Goal: Task Accomplishment & Management: Complete application form

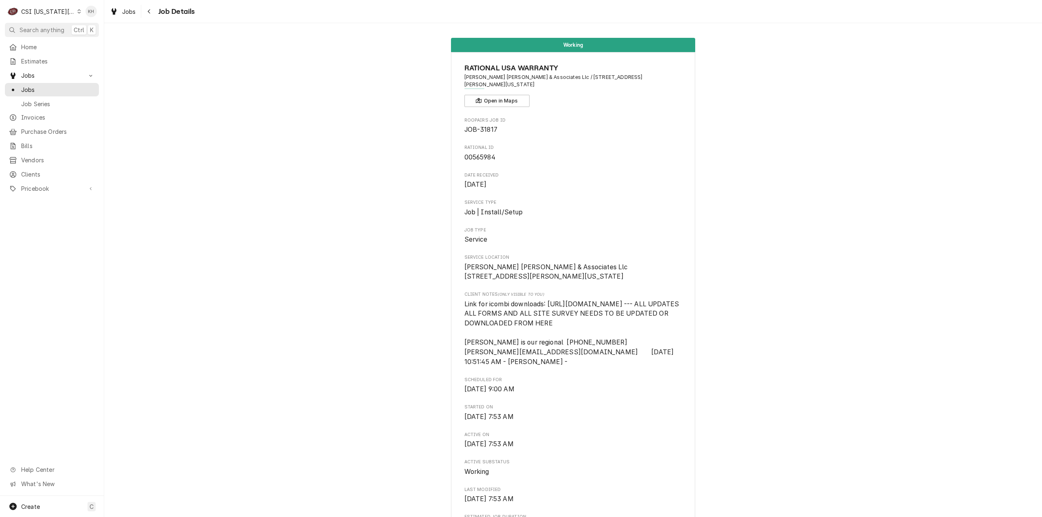
scroll to position [576, 0]
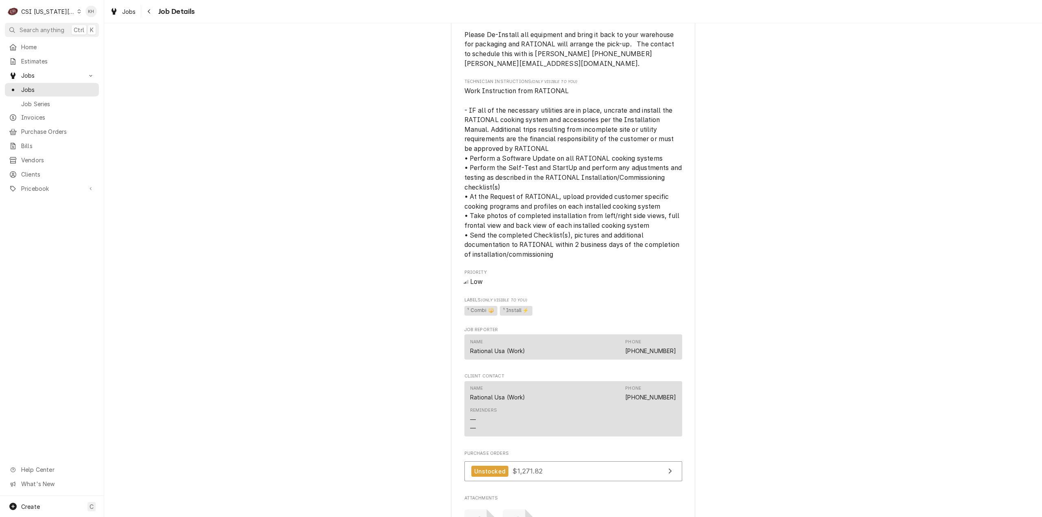
drag, startPoint x: 46, startPoint y: 21, endPoint x: 42, endPoint y: 16, distance: 6.6
click at [43, 19] on div "C CSI [US_STATE] City KH" at bounding box center [52, 11] width 104 height 23
click at [41, 11] on div "CSI [US_STATE][GEOGRAPHIC_DATA]" at bounding box center [48, 11] width 54 height 9
click at [100, 44] on div "CSI St. [PERSON_NAME]" at bounding box center [139, 44] width 119 height 9
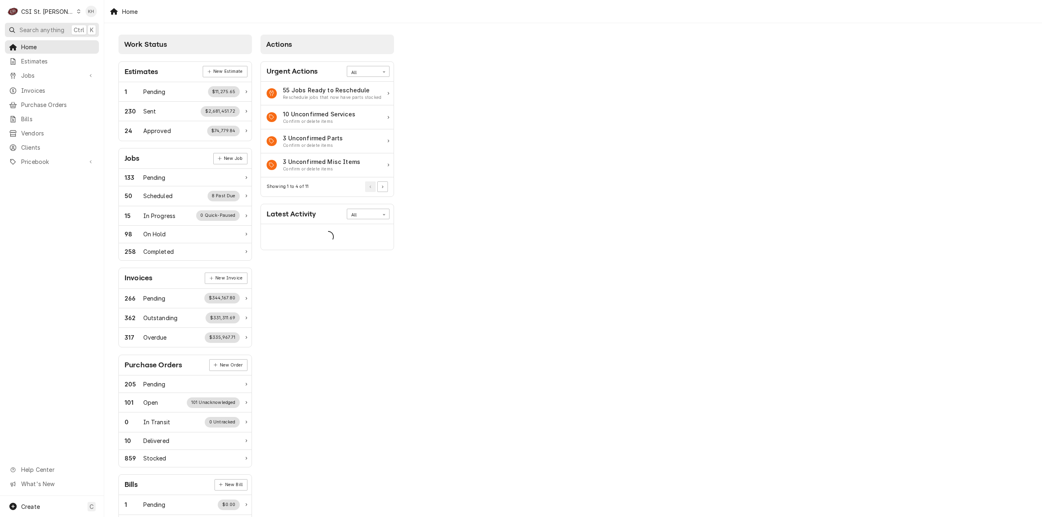
drag, startPoint x: 36, startPoint y: 28, endPoint x: 452, endPoint y: 48, distance: 415.9
click at [37, 28] on span "Search anything" at bounding box center [42, 30] width 45 height 9
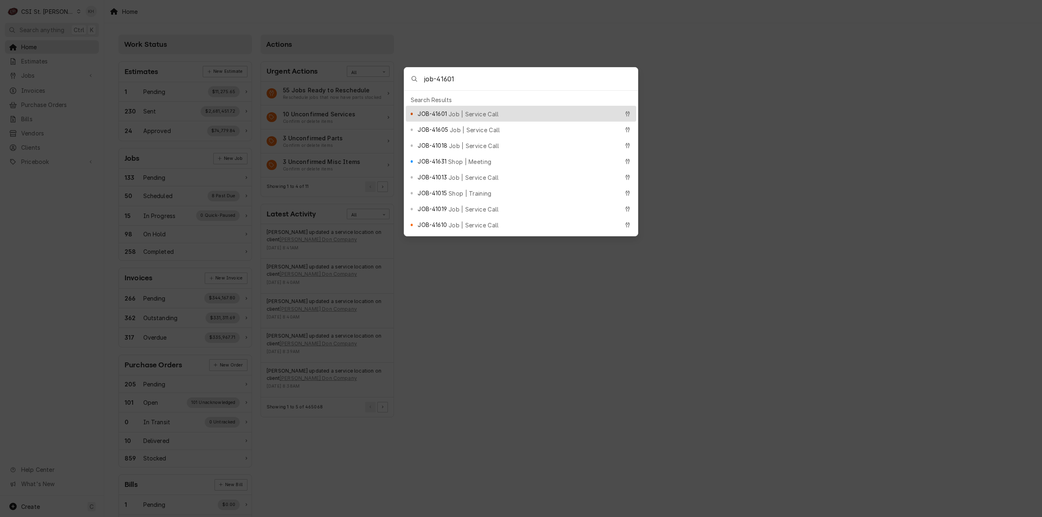
type input "job-41601"
click at [487, 109] on div "JOB-41601 Job | Service Call" at bounding box center [518, 113] width 201 height 9
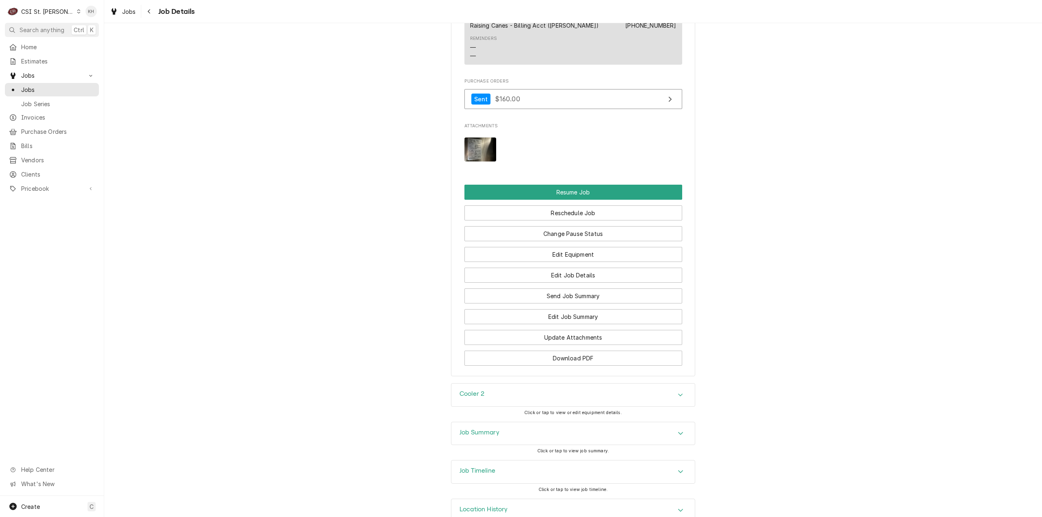
scroll to position [1075, 0]
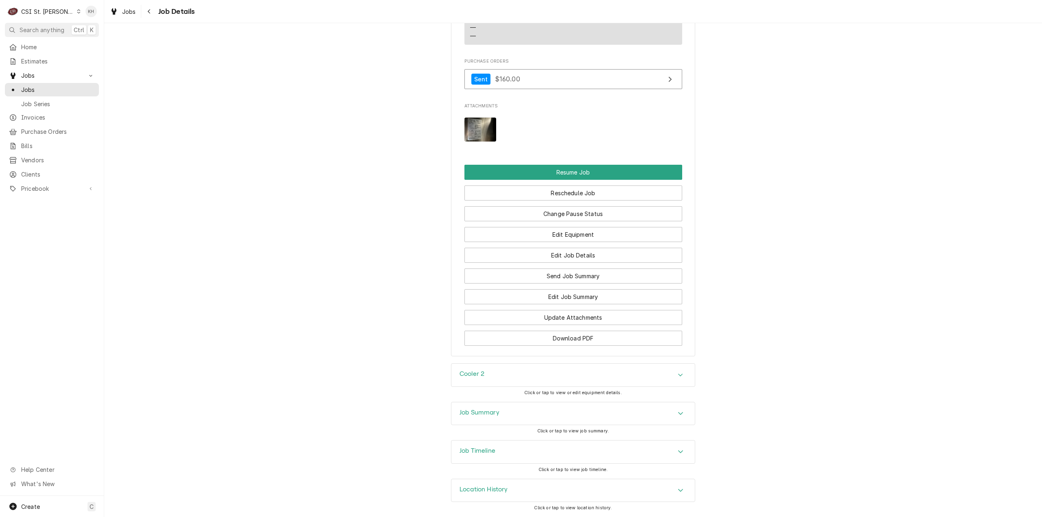
click at [485, 459] on div "Job Timeline" at bounding box center [572, 452] width 243 height 23
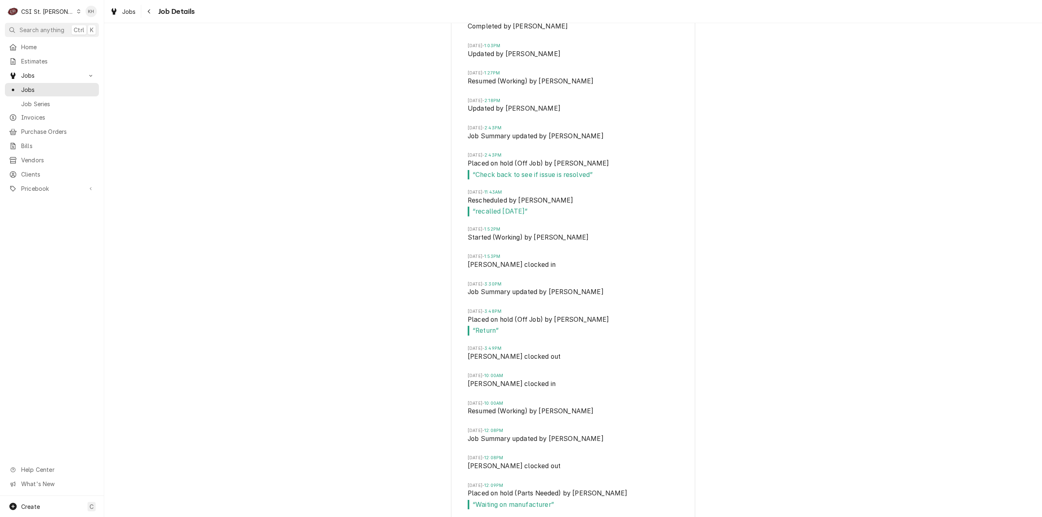
scroll to position [1875, 0]
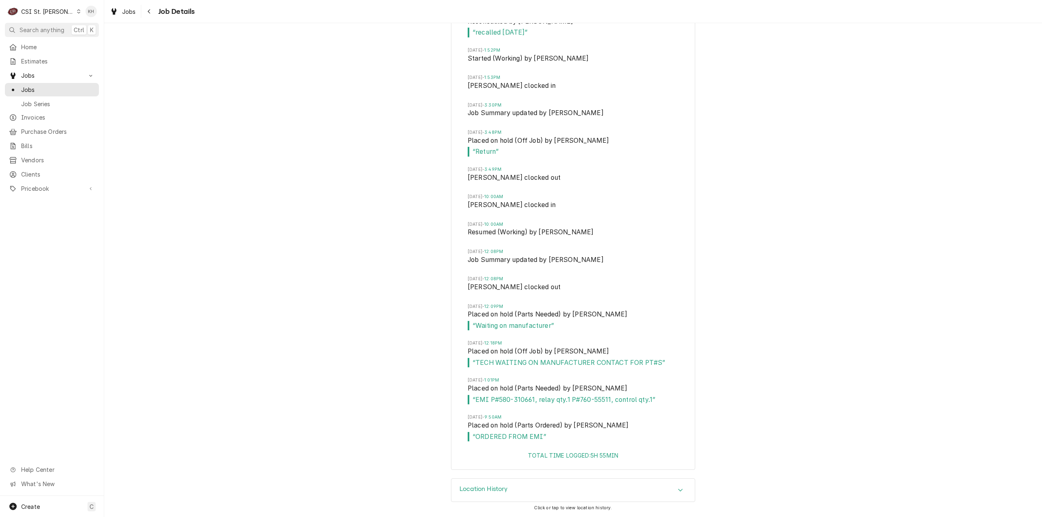
click at [727, 334] on div "Job Timeline Sat, Jul 26, 2025 - 10:10AM Drafted by Drew Koonce Sat, Jul 26, 20…" at bounding box center [573, 59] width 938 height 838
click at [49, 13] on div "CSI St. [PERSON_NAME]" at bounding box center [47, 11] width 53 height 9
click at [94, 18] on div "CSI [US_STATE][GEOGRAPHIC_DATA]" at bounding box center [124, 16] width 107 height 9
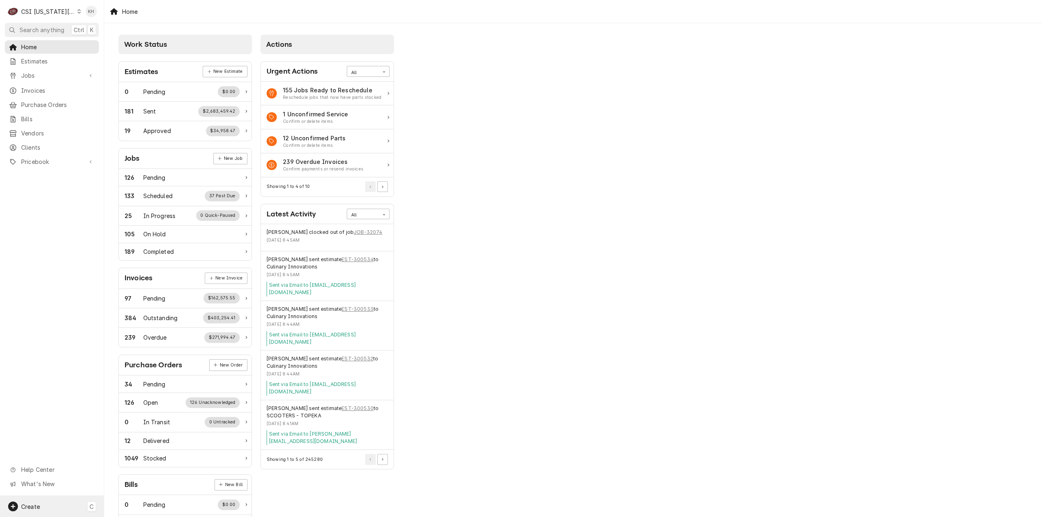
click at [59, 501] on div "Create C" at bounding box center [52, 506] width 104 height 21
click at [138, 426] on div "Job" at bounding box center [146, 423] width 70 height 10
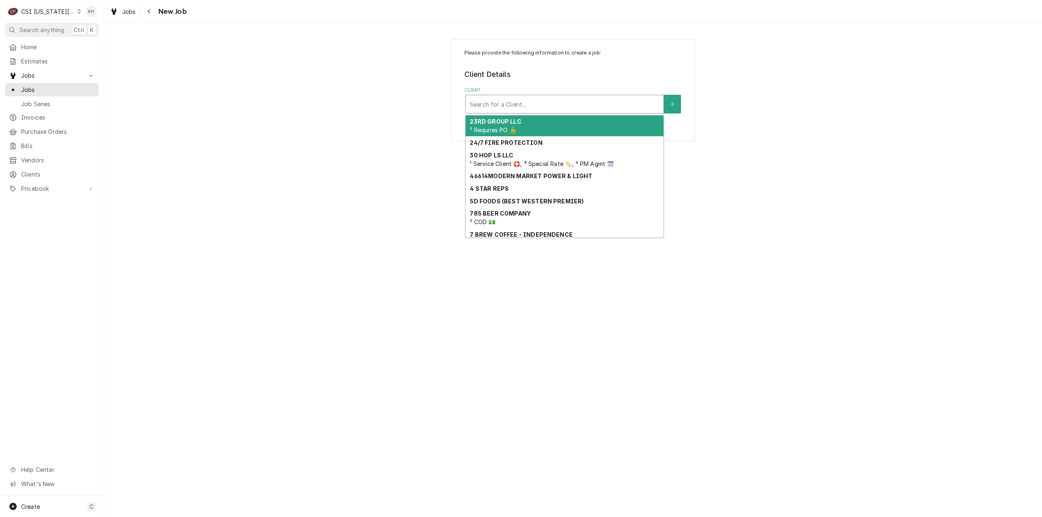
click at [586, 101] on div "Client" at bounding box center [565, 104] width 190 height 15
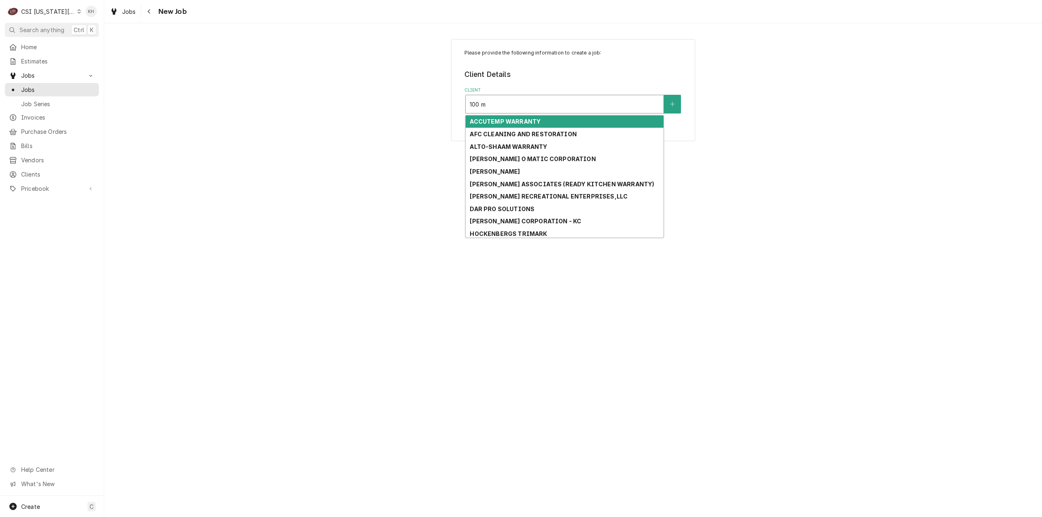
type input "100 mo"
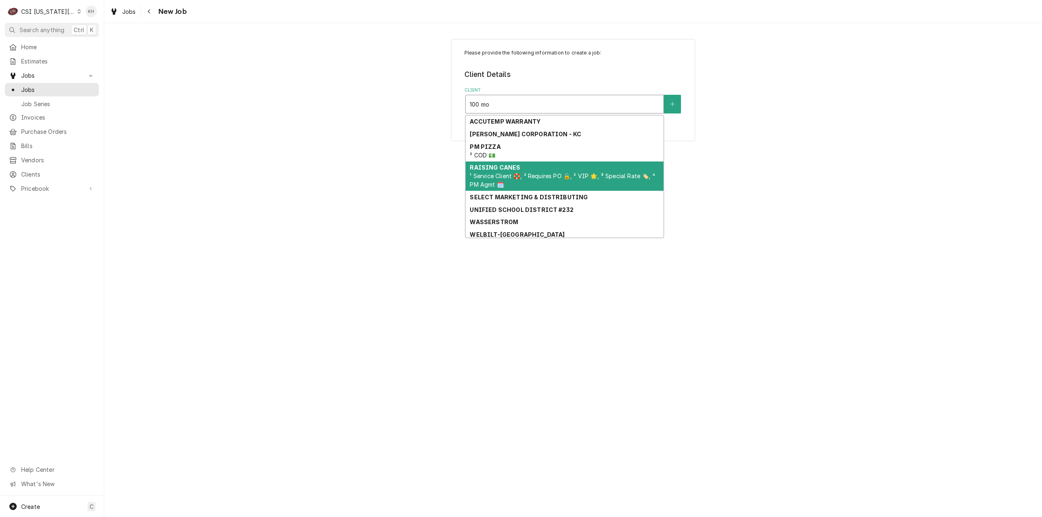
click at [585, 176] on span "¹ Service Client 🛟, ² Requires PO 🔓, ² VIP 🌟, ³ Special Rate 🏷️, ⁴ PM Agmt 🗓️" at bounding box center [562, 180] width 185 height 15
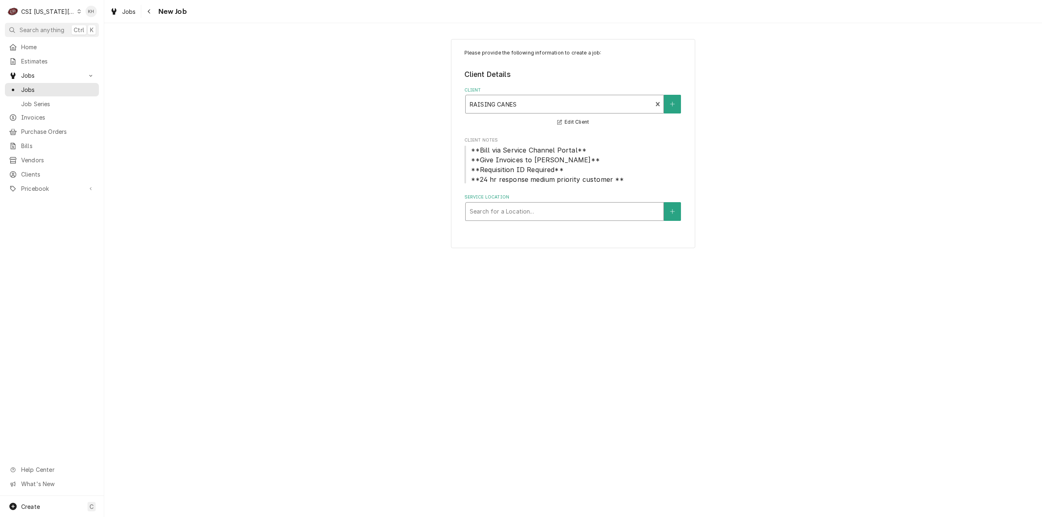
click at [554, 212] on div "Service Location" at bounding box center [565, 211] width 190 height 15
type input "100"
click at [567, 248] on div "Raising Canes #335 / [STREET_ADDRESS]" at bounding box center [565, 241] width 198 height 13
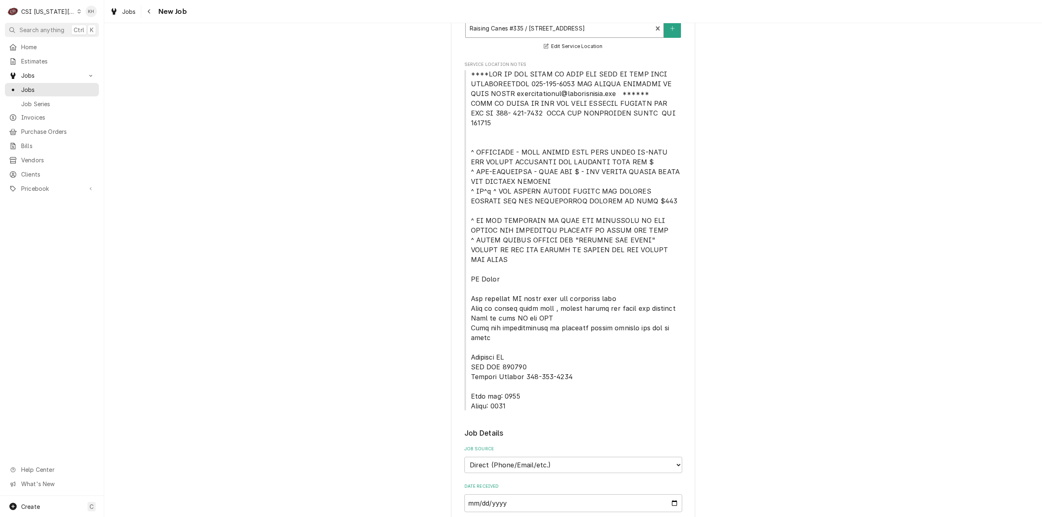
scroll to position [285, 0]
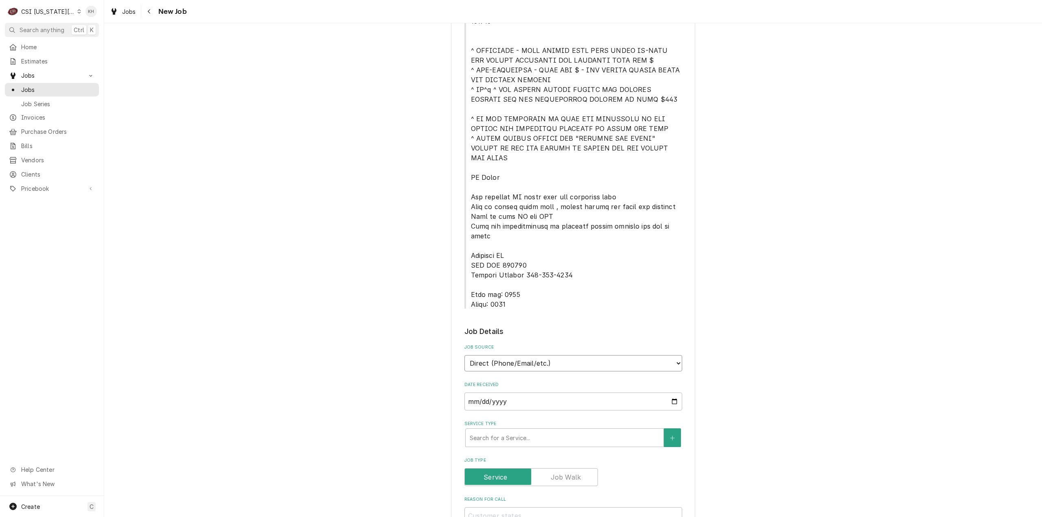
click at [570, 355] on select "Direct (Phone/Email/etc.) Service Channel Corrigo Ecotrak Other" at bounding box center [573, 363] width 218 height 16
select select "1"
click at [537, 393] on input "Service Channel ID" at bounding box center [573, 402] width 218 height 18
paste input "322771872"
type textarea "x"
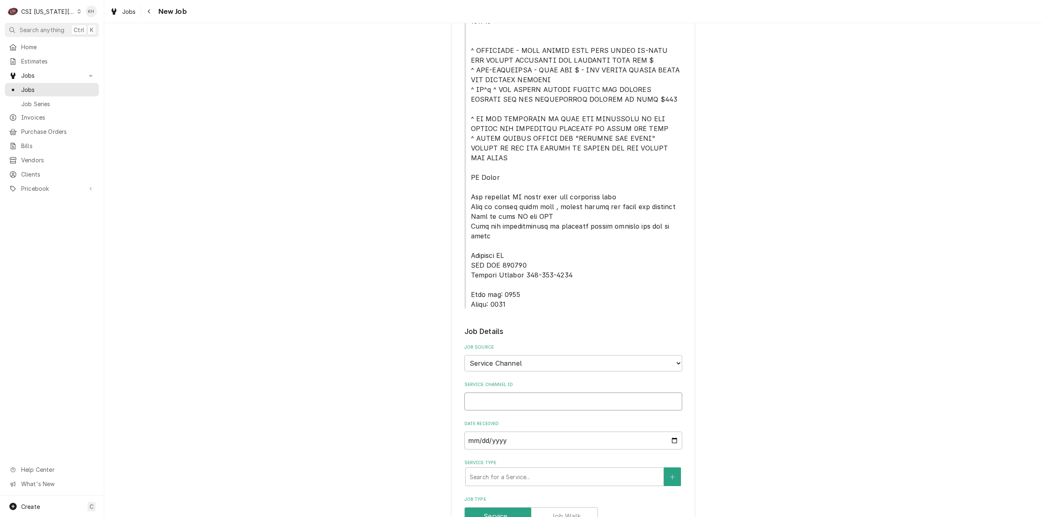
type input "322771872"
type textarea "x"
type input "322771872"
click at [501, 470] on div "Service Type" at bounding box center [565, 477] width 190 height 15
type textarea "x"
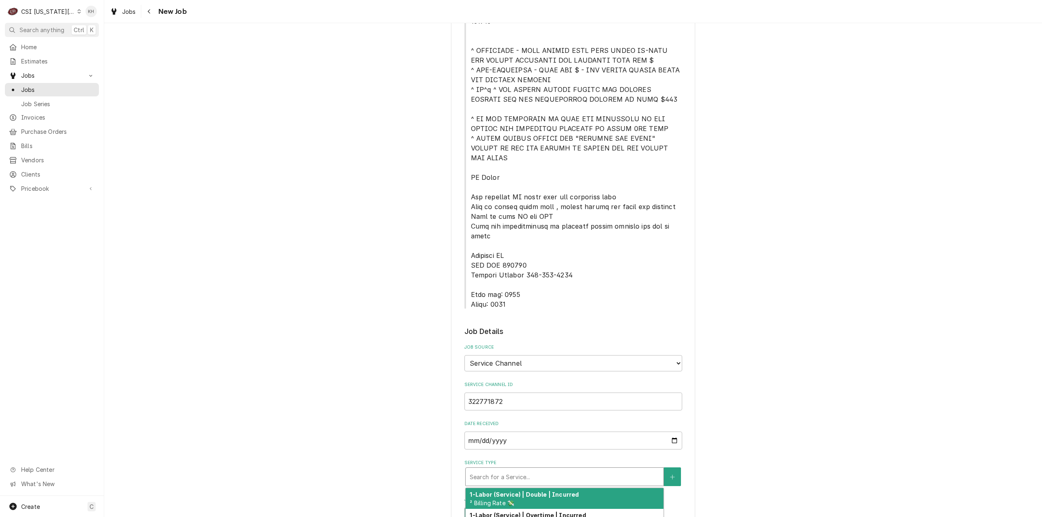
type input "s"
type textarea "x"
type input "se"
type textarea "x"
type input "ser"
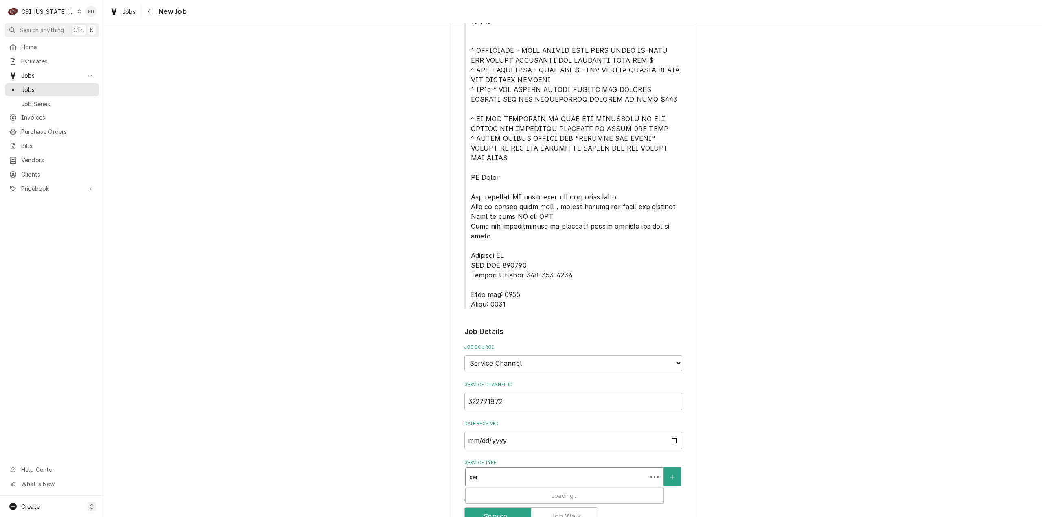
type textarea "x"
type input "serv"
type textarea "x"
type input "servi"
type textarea "x"
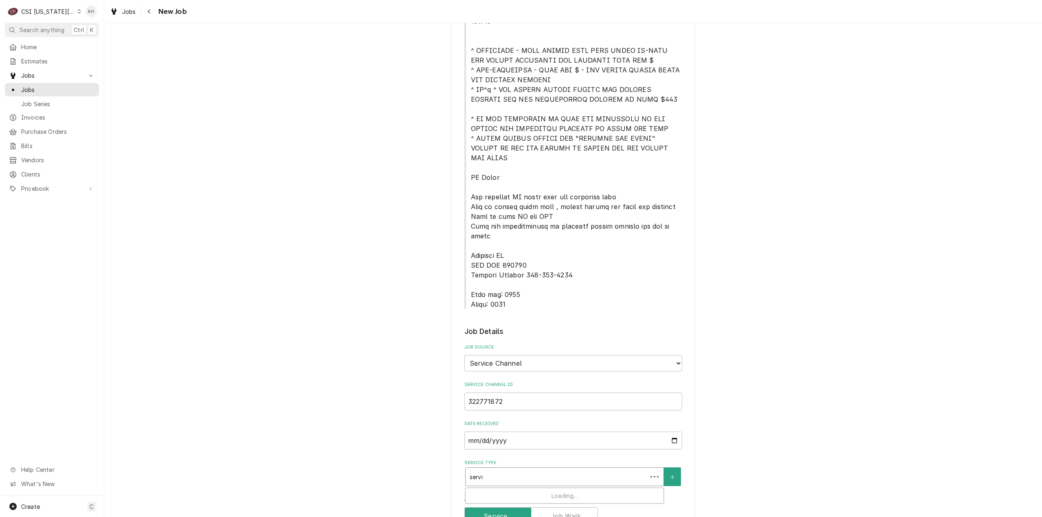
type input "servic"
type textarea "x"
type input "service"
type textarea "x"
type input "service"
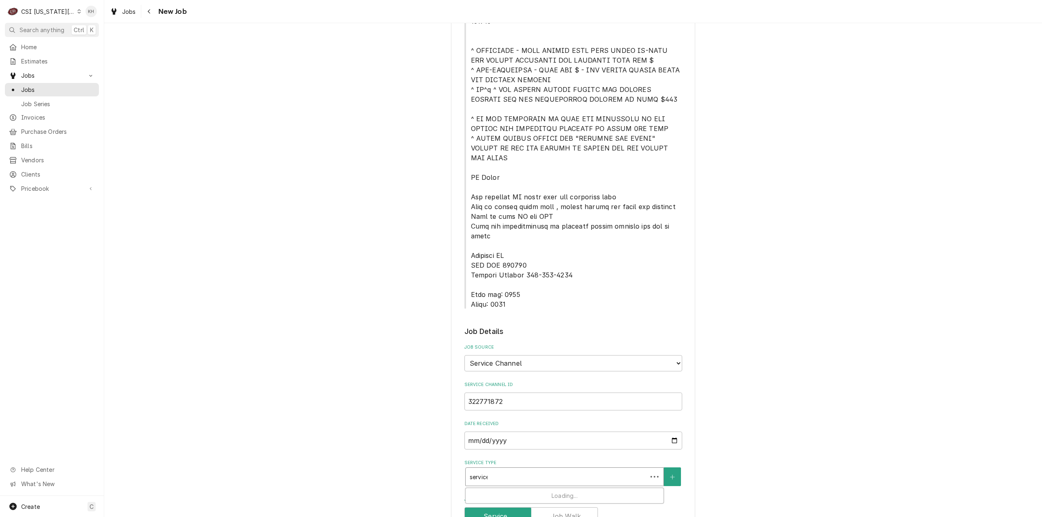
type textarea "x"
type input "service ca"
type textarea "x"
type input "service cal"
type textarea "x"
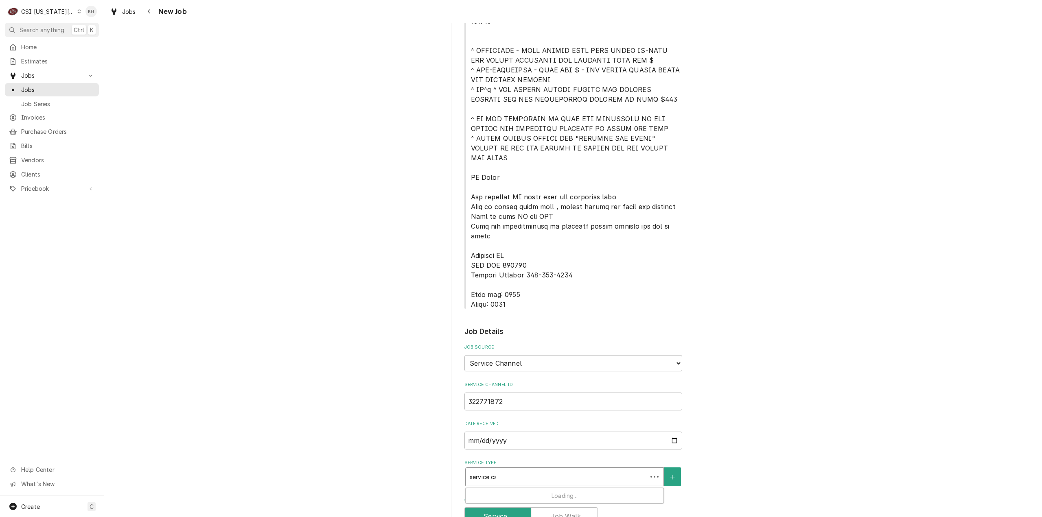
type input "service call"
click at [520, 488] on div "Job | Service Call ¹ Service Type 🛠️" at bounding box center [565, 498] width 198 height 21
drag, startPoint x: 469, startPoint y: 228, endPoint x: 511, endPoint y: 280, distance: 66.3
click at [511, 280] on span "Service Location Notes" at bounding box center [573, 138] width 218 height 342
copy span "Customer PO IVR PIN 161395 Service Channel 516-500-7776 Lock box: 4244 Alarm: 0…"
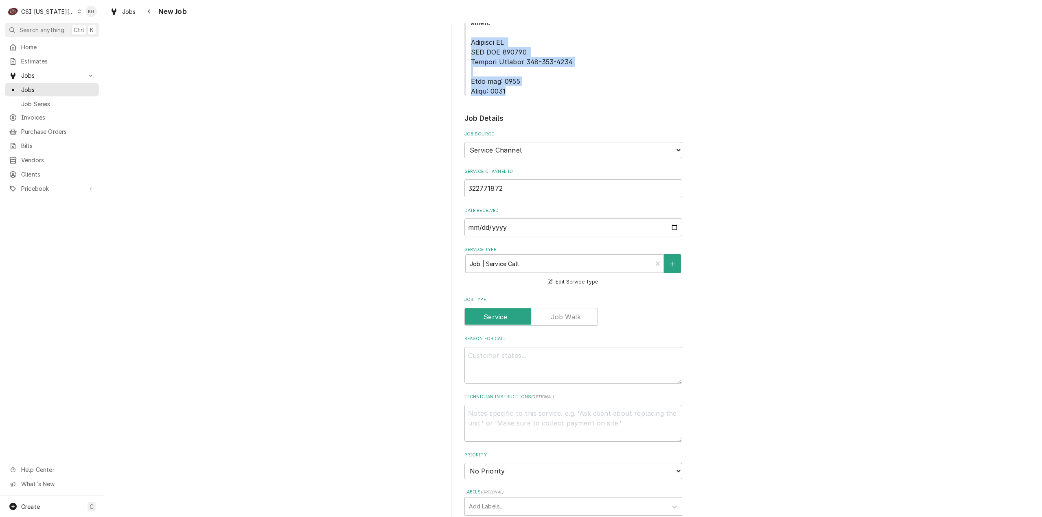
scroll to position [570, 0]
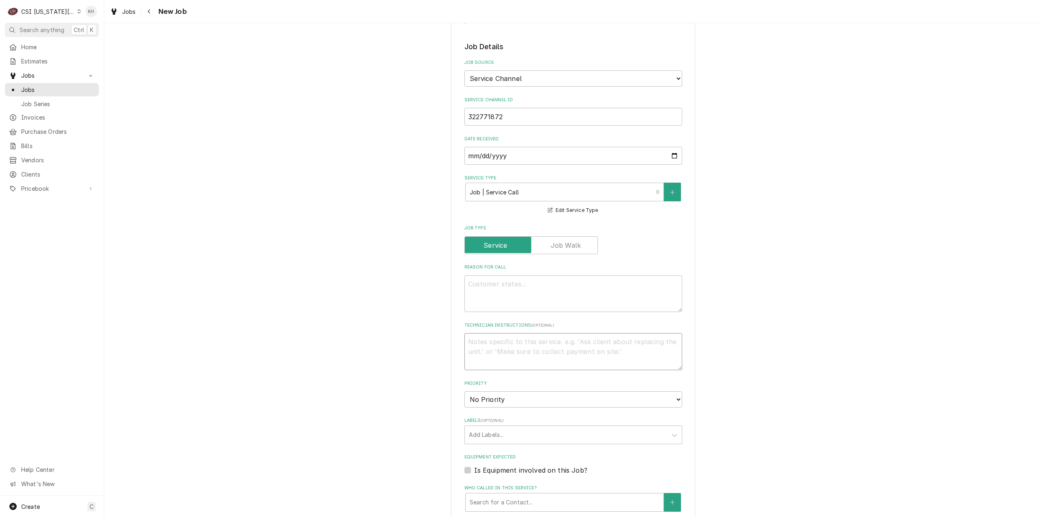
click at [522, 333] on textarea "Technician Instructions ( optional )" at bounding box center [573, 351] width 218 height 37
paste textarea "Customer PO IVR PIN 161395 Service Channel 516-500-7776 Lock box: 4244 Alarm: 0…"
type textarea "x"
type textarea "Customer PO IVR PIN 161395 Service Channel 516-500-7776 Lock box: 4244 Alarm: 0…"
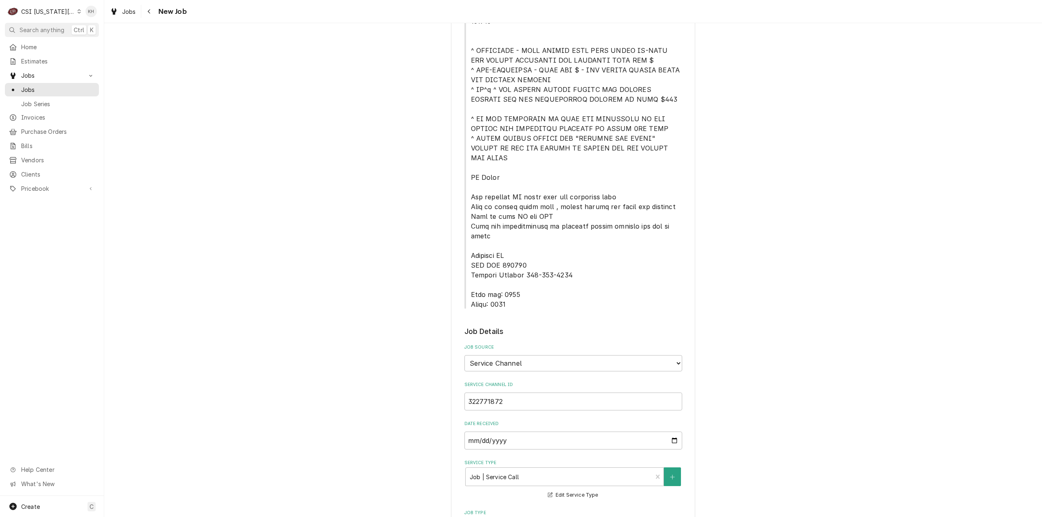
type textarea "x"
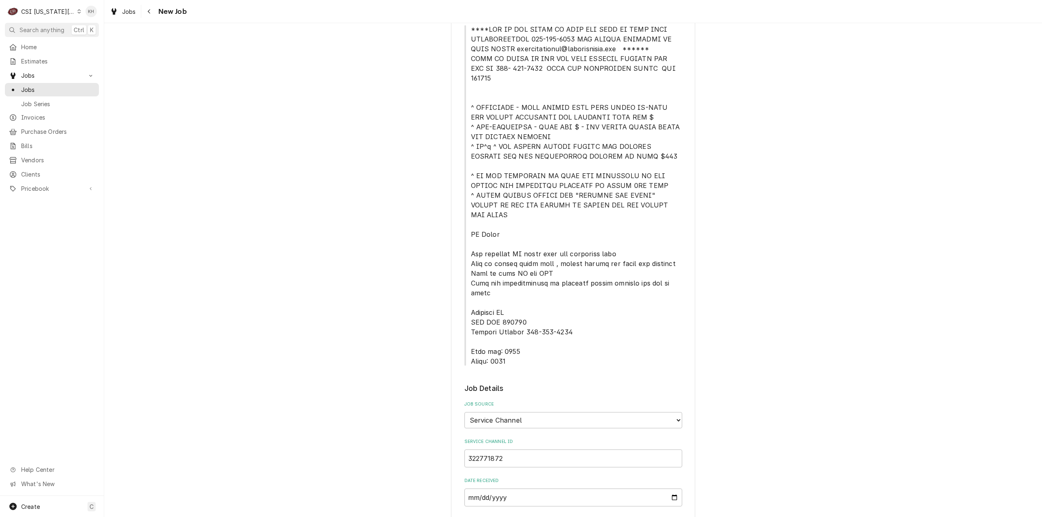
scroll to position [81, 0]
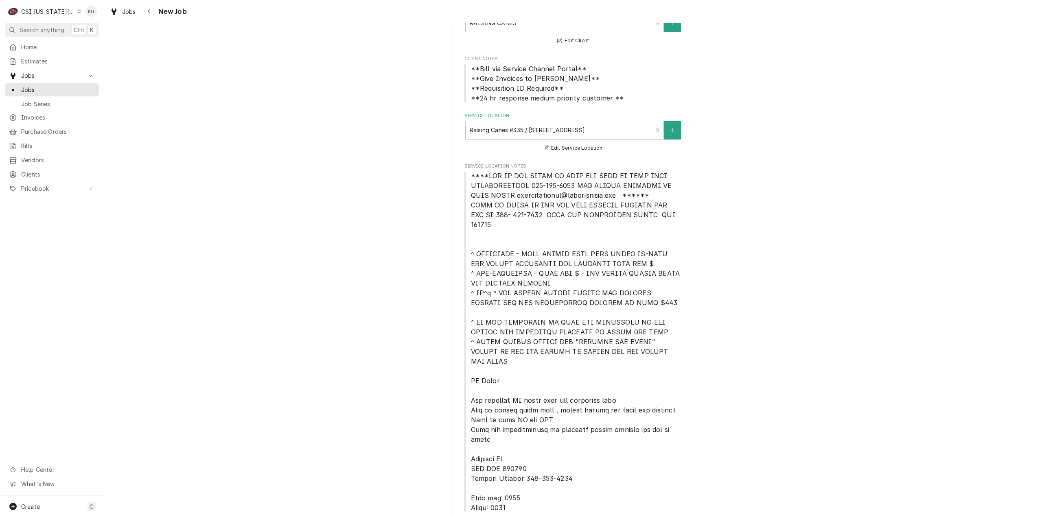
type textarea "Customer PO IVR PIN 161395 Service Channel 516-500-7776 Lock box: 4244 Alarm: 0…"
click at [628, 195] on span "Service Location Notes" at bounding box center [576, 342] width 211 height 340
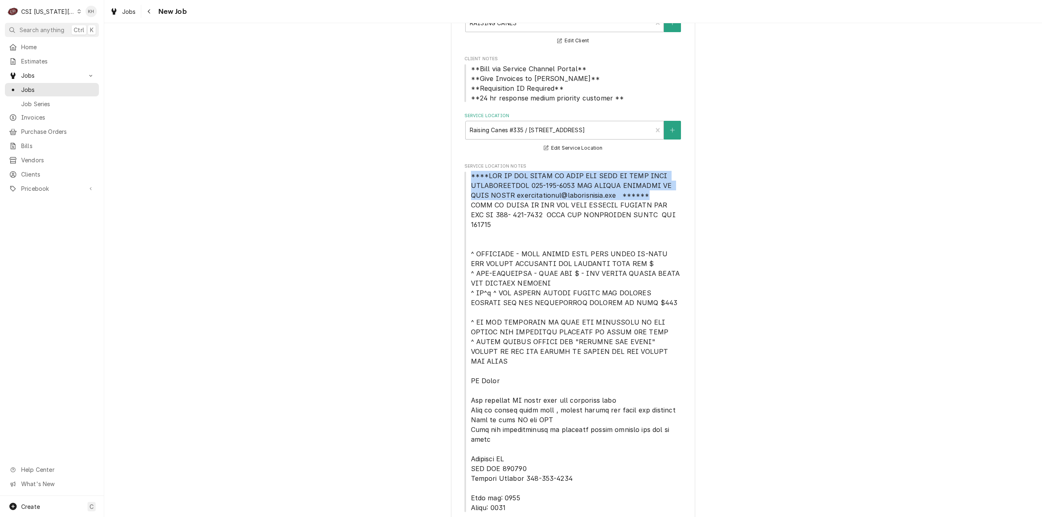
drag, startPoint x: 654, startPoint y: 194, endPoint x: 450, endPoint y: 175, distance: 204.4
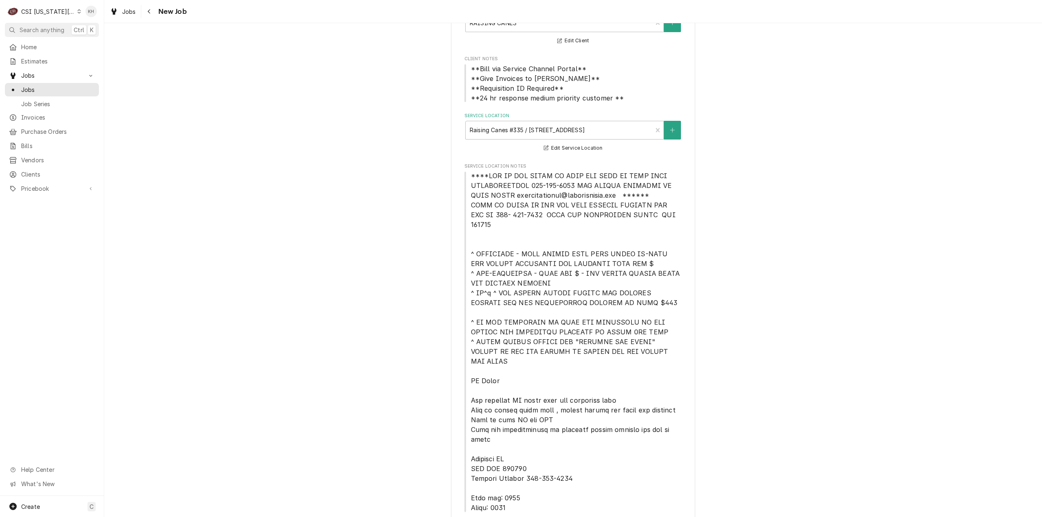
click at [675, 215] on span "Service Location Notes" at bounding box center [573, 342] width 218 height 342
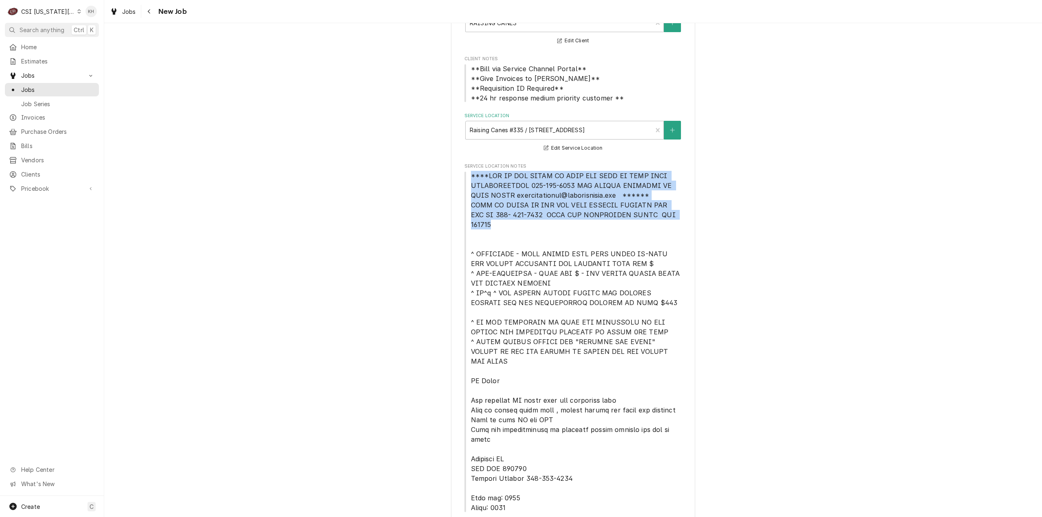
drag, startPoint x: 673, startPoint y: 214, endPoint x: 466, endPoint y: 180, distance: 209.9
click at [466, 180] on span "Service Location Notes" at bounding box center [573, 342] width 218 height 342
copy span "****NTE ON ALL CALLS IF OVER NTE NEED TO CALL JOHN HERBOLSHEIMER 402-380-8262 F…"
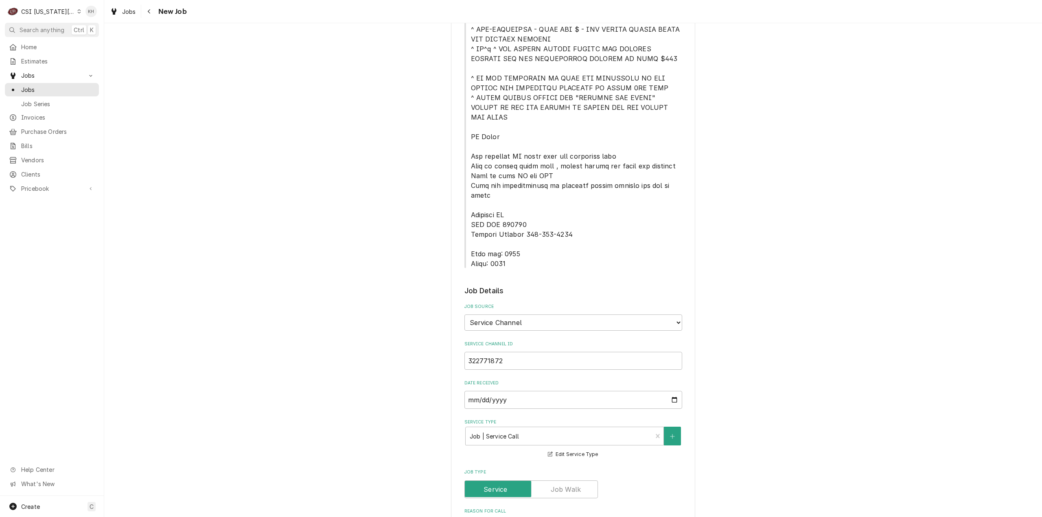
scroll to position [570, 0]
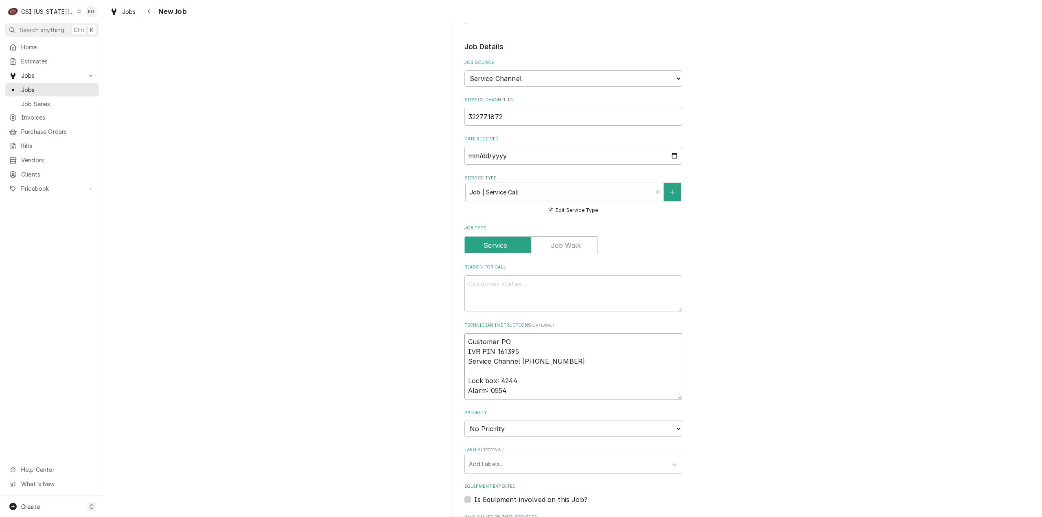
drag, startPoint x: 564, startPoint y: 332, endPoint x: 433, endPoint y: 302, distance: 134.2
click at [433, 302] on div "Please provide the following information to create a job: Client Details Client…" at bounding box center [573, 168] width 938 height 1412
paste textarea "****NTE ON ALL CALLS IF OVER NTE NEED TO CALL JOHN HERBOLSHEIMER 402-380-8262 F…"
type textarea "x"
type textarea "****NTE ON ALL CALLS IF OVER NTE NEED TO CALL JOHN HERBOLSHEIMER 402-380-8262 F…"
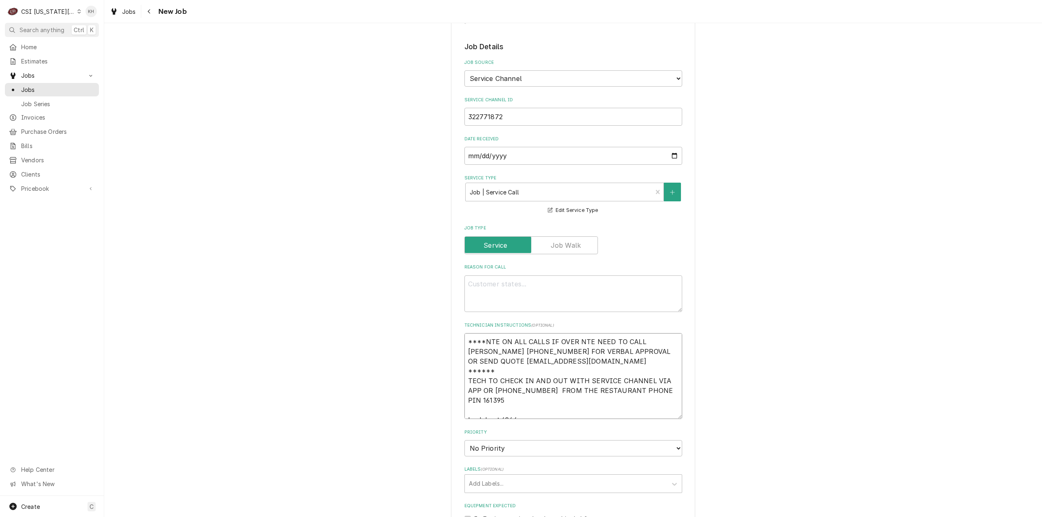
click at [464, 333] on textarea "****NTE ON ALL CALLS IF OVER NTE NEED TO CALL JOHN HERBOLSHEIMER 402-380-8262 F…" at bounding box center [573, 376] width 218 height 86
click at [650, 333] on textarea "****NTE ON ALL CALLS IF OVER NTE NEED TO CALL JOHN HERBOLSHEIMER 402-380-8262 F…" at bounding box center [573, 376] width 218 height 86
type textarea "x"
type textarea "****NTE ON ALL CALLS IF OVER NTE NEED TO CALL JOHN HERBOLSHEIMER 402-380-8262 F…"
click at [465, 333] on textarea "****NTE ON ALL CALLS IF OVER NTE NEED TO CALL JOHN HERBOLSHEIMER 402-380-8262 F…" at bounding box center [573, 381] width 218 height 96
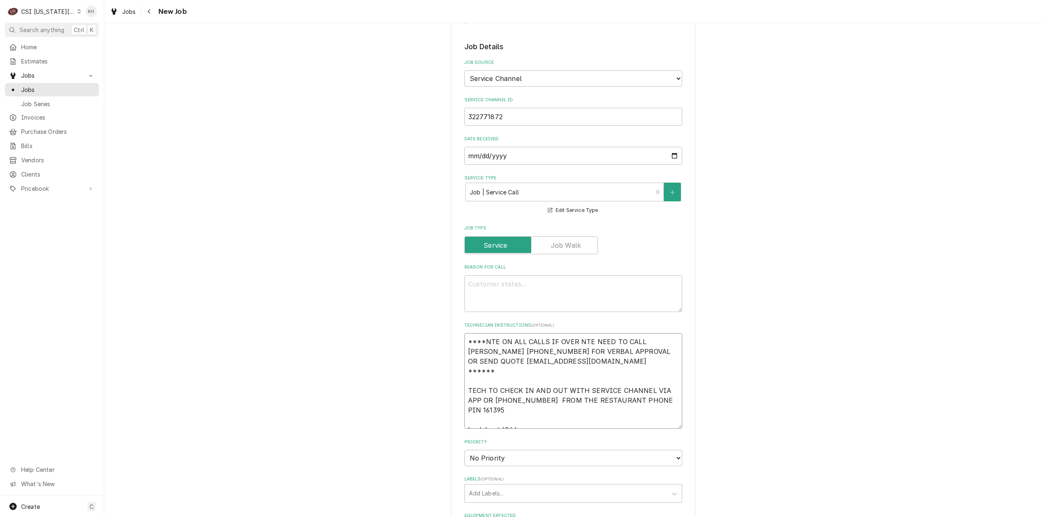
type textarea "x"
type textarea "****NTE ON ALL CALLS IF OVER NTE NEED TO CALL JOHN HERBOLSHEIMER 402-380-8262 F…"
type textarea "x"
type textarea "****NTE ON ALL CALLS IF OVER NTE NEED TO CALL JOHN HERBOLSHEIMER 402-380-8262 F…"
type textarea "x"
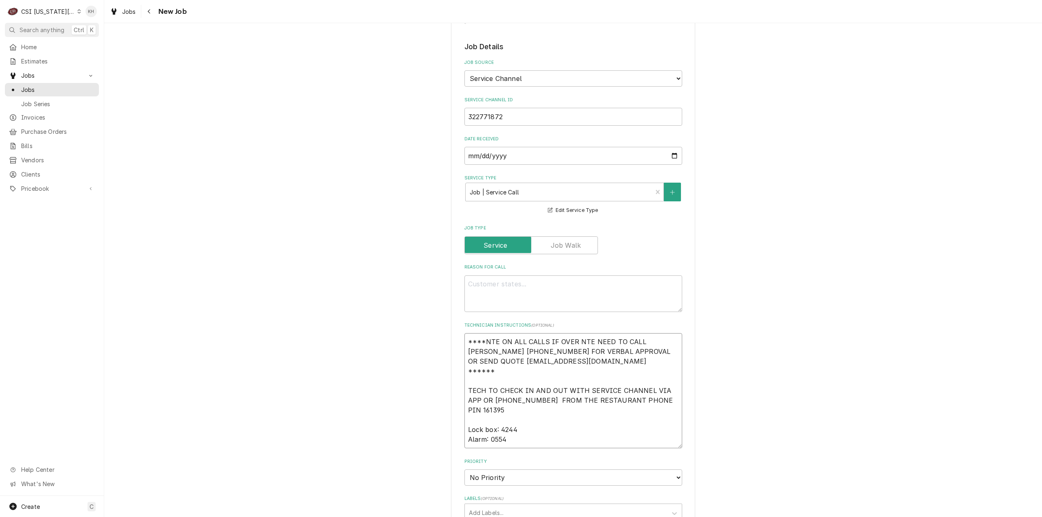
type textarea "N ****NTE ON ALL CALLS IF OVER NTE NEED TO CALL JOHN HERBOLSHEIMER 402-380-8262…"
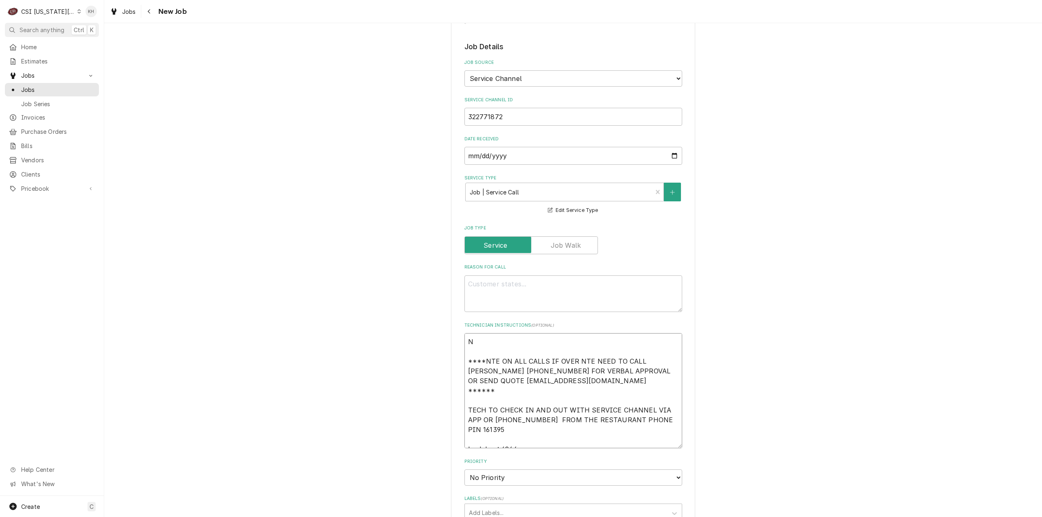
type textarea "x"
type textarea "NT ****NTE ON ALL CALLS IF OVER NTE NEED TO CALL JOHN HERBOLSHEIMER 402-380-826…"
type textarea "x"
type textarea "NTE ****NTE ON ALL CALLS IF OVER NTE NEED TO CALL JOHN HERBOLSHEIMER 402-380-82…"
type textarea "x"
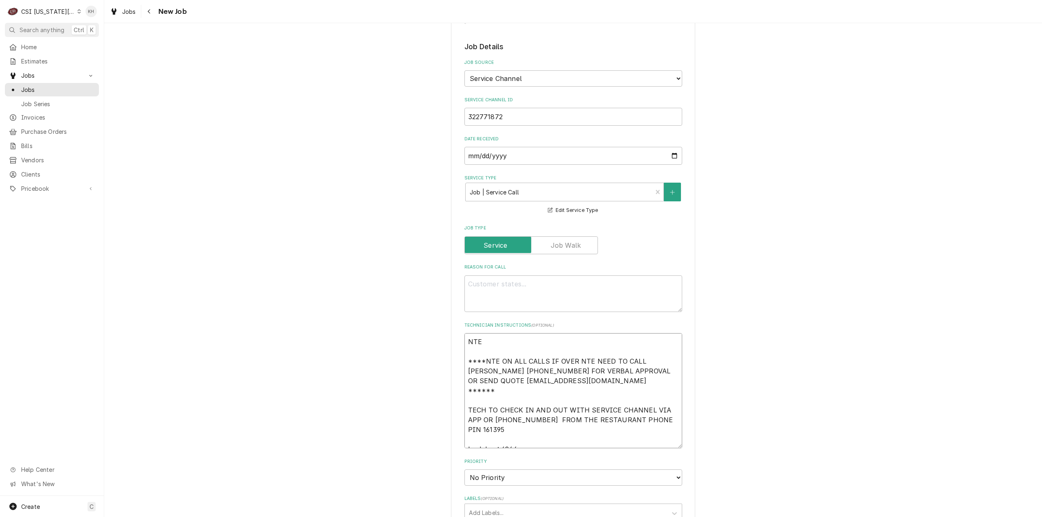
type textarea "NTE # ****NTE ON ALL CALLS IF OVER NTE NEED TO CALL JOHN HERBOLSHEIMER 402-380-…"
type textarea "x"
type textarea "NTE ****NTE ON ALL CALLS IF OVER NTE NEED TO CALL JOHN HERBOLSHEIMER 402-380-82…"
type textarea "x"
type textarea "NTE $ ****NTE ON ALL CALLS IF OVER NTE NEED TO CALL JOHN HERBOLSHEIMER 402-380-…"
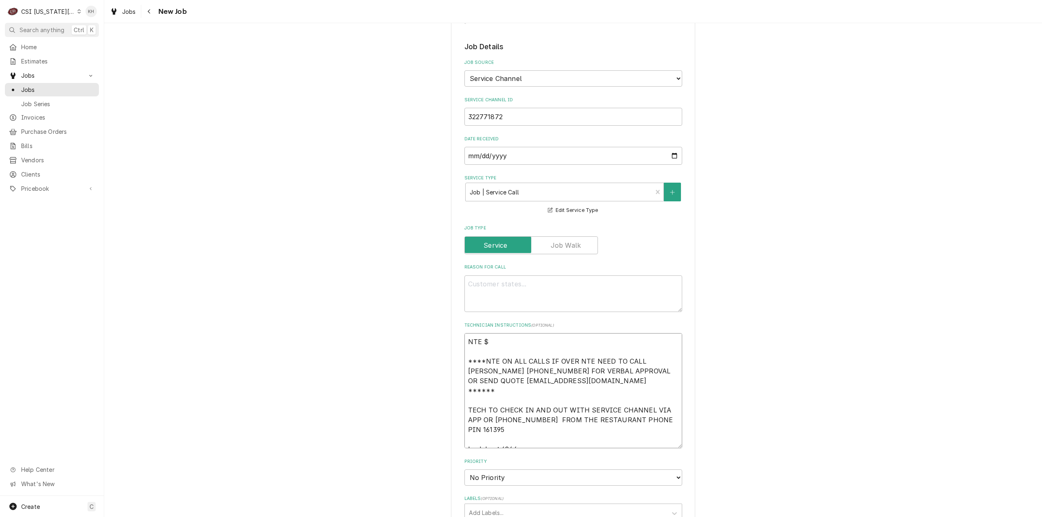
type textarea "x"
type textarea "NTE $ ****NTE ON ALL CALLS IF OVER NTE NEED TO CALL JOHN HERBOLSHEIMER 402-380-…"
type textarea "x"
type textarea "NTE $ 4 ****NTE ON ALL CALLS IF OVER NTE NEED TO CALL JOHN HERBOLSHEIMER 402-38…"
type textarea "x"
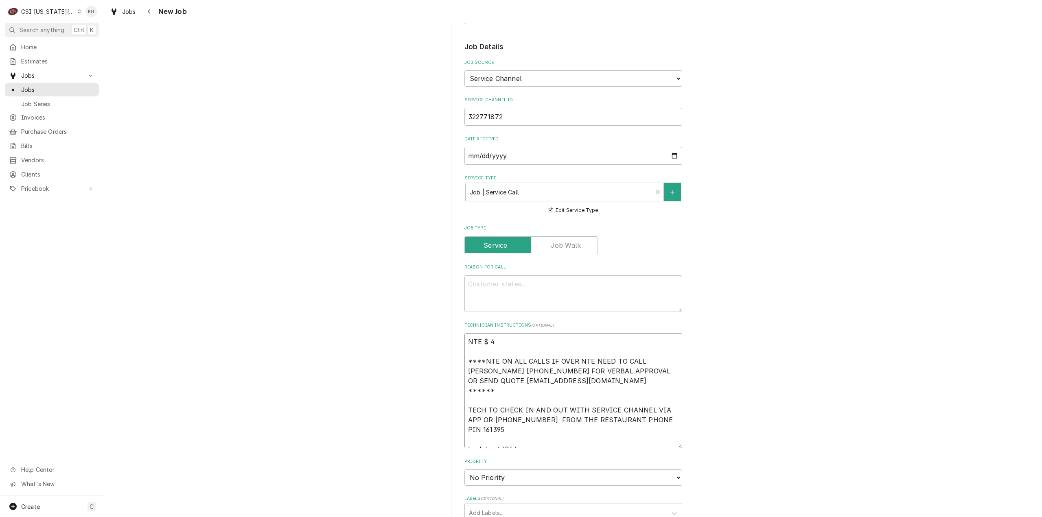
type textarea "NTE $ 40 ****NTE ON ALL CALLS IF OVER NTE NEED TO CALL JOHN HERBOLSHEIMER 402-3…"
type textarea "x"
type textarea "NTE $ 400 ****NTE ON ALL CALLS IF OVER NTE NEED TO CALL JOHN HERBOLSHEIMER 402-…"
type textarea "x"
type textarea "NTE $ 400. ****NTE ON ALL CALLS IF OVER NTE NEED TO CALL JOHN HERBOLSHEIMER 402…"
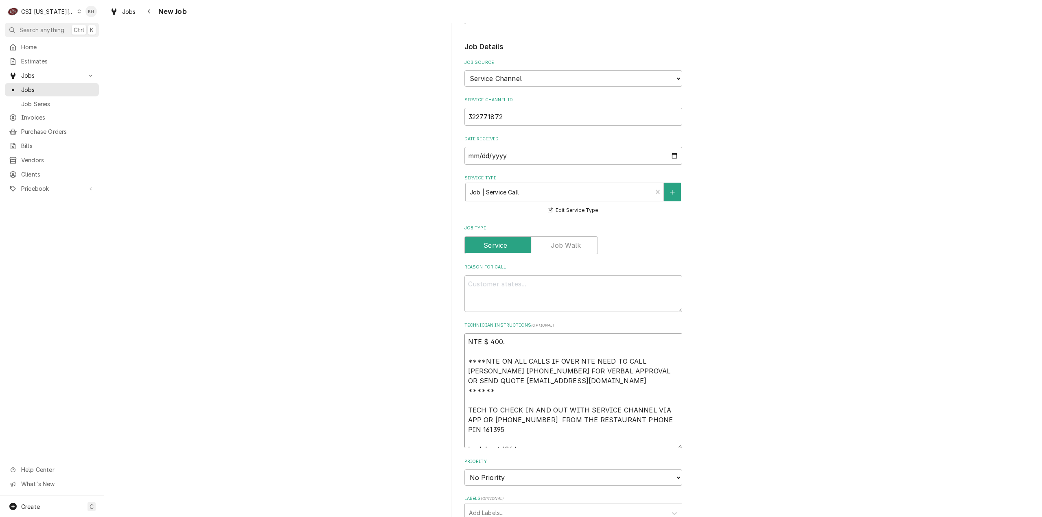
type textarea "x"
type textarea "NTE $ 400.0 ****NTE ON ALL CALLS IF OVER NTE NEED TO CALL JOHN HERBOLSHEIMER 40…"
type textarea "x"
type textarea "NTE $ 400.00 ****NTE ON ALL CALLS IF OVER NTE NEED TO CALL [PERSON_NAME] [PHONE…"
type textarea "x"
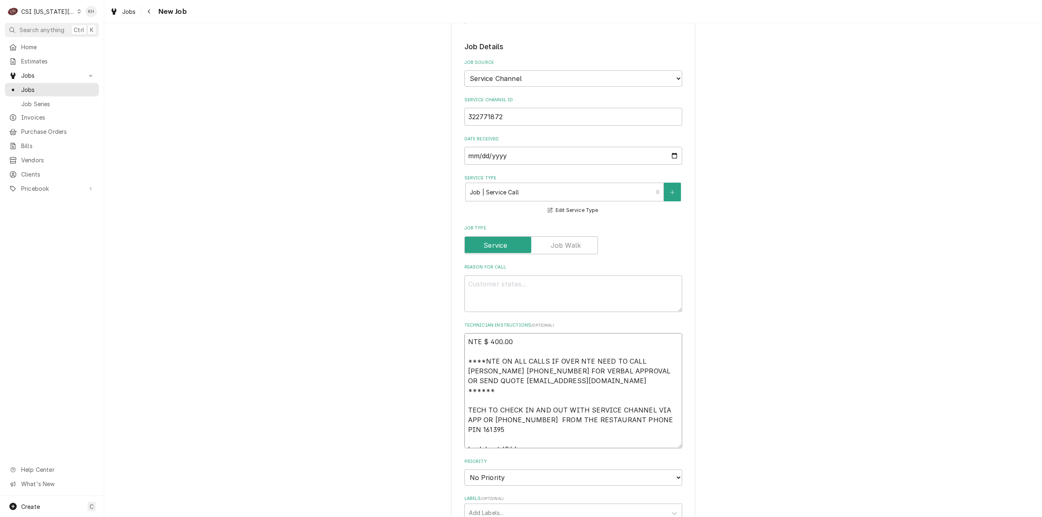
type textarea "NTE $ 400.00 ****NTE ON ALL CALLS IF OVER NTE NEED TO CALL [PERSON_NAME] [PHONE…"
click at [532, 275] on textarea "Reason For Call" at bounding box center [573, 293] width 218 height 37
paste textarea "KITCHEN / Refrigeration / Bird Cart "Equip:" PREP AREA/REFRIGERATION "Tag ID"01…"
type textarea "x"
type textarea "KITCHEN / Refrigeration / Bird Cart "Equip:" PREP AREA/REFRIGERATION "Tag ID"01…"
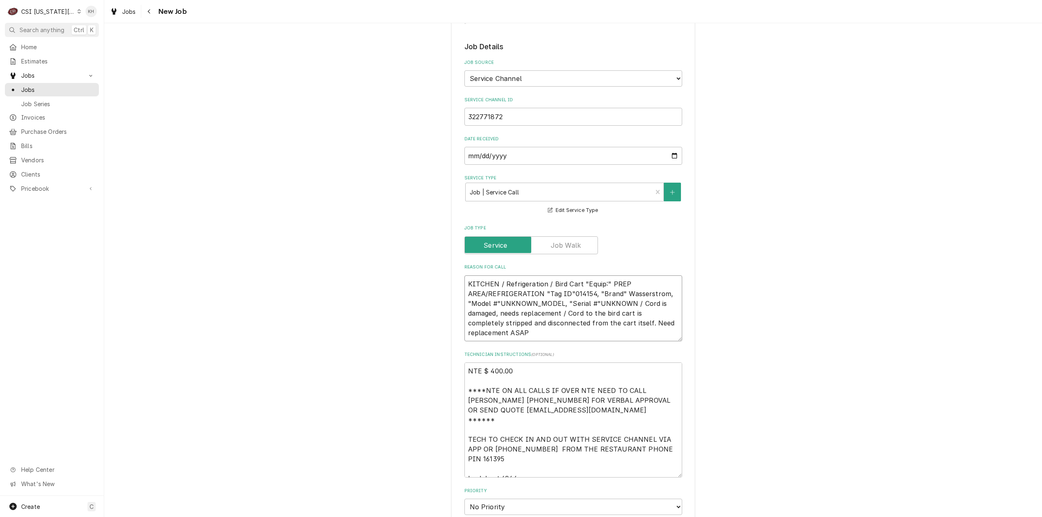
type textarea "x"
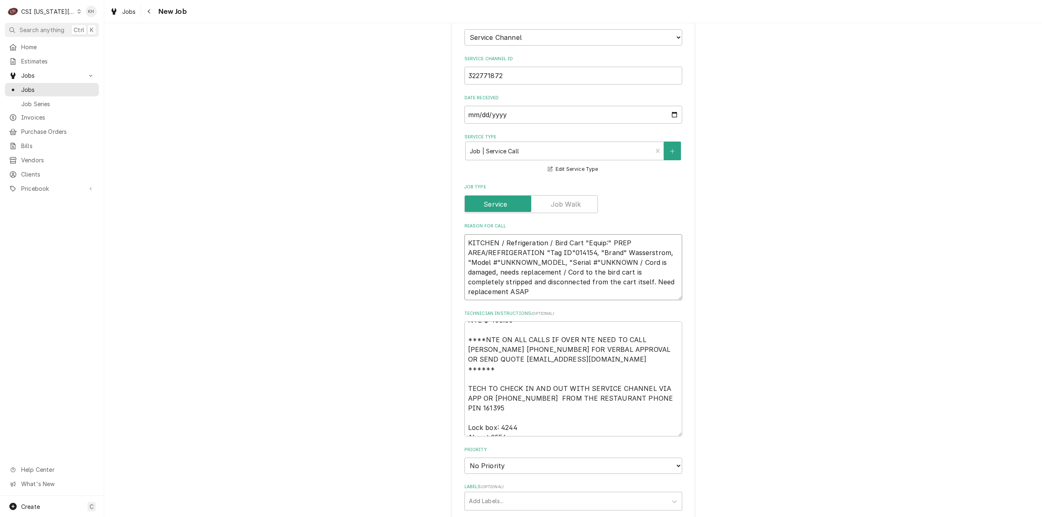
scroll to position [692, 0]
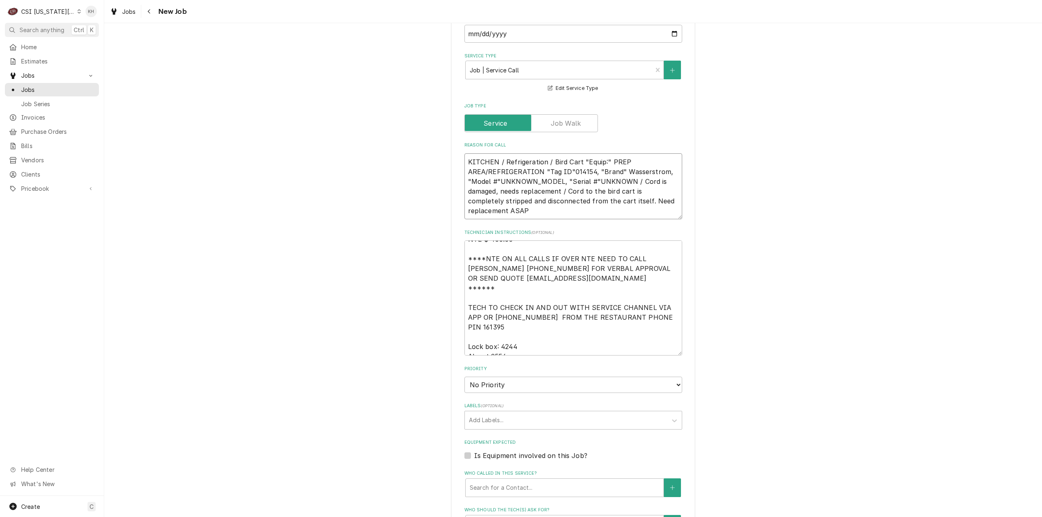
type textarea "KITCHEN / Refrigeration / Bird Cart "Equip:" PREP AREA/REFRIGERATION "Tag ID"01…"
drag, startPoint x: 505, startPoint y: 350, endPoint x: 503, endPoint y: 360, distance: 9.7
click at [505, 377] on select "No Priority Urgent High Medium Low" at bounding box center [573, 385] width 218 height 16
drag, startPoint x: 492, startPoint y: 356, endPoint x: 491, endPoint y: 363, distance: 7.0
click at [492, 377] on select "No Priority Urgent High Medium Low" at bounding box center [573, 385] width 218 height 16
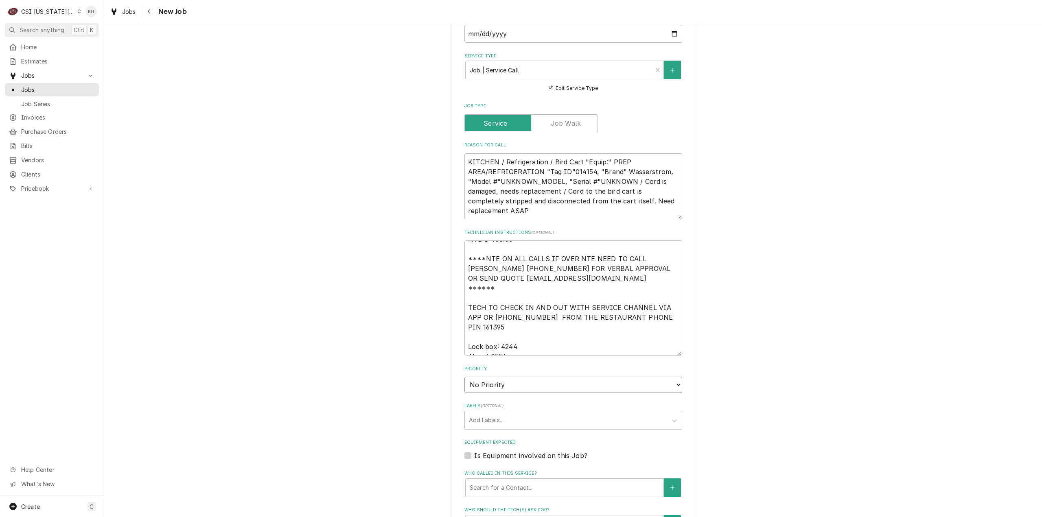
select select "4"
click at [464, 377] on select "No Priority Urgent High Medium Low" at bounding box center [573, 385] width 218 height 16
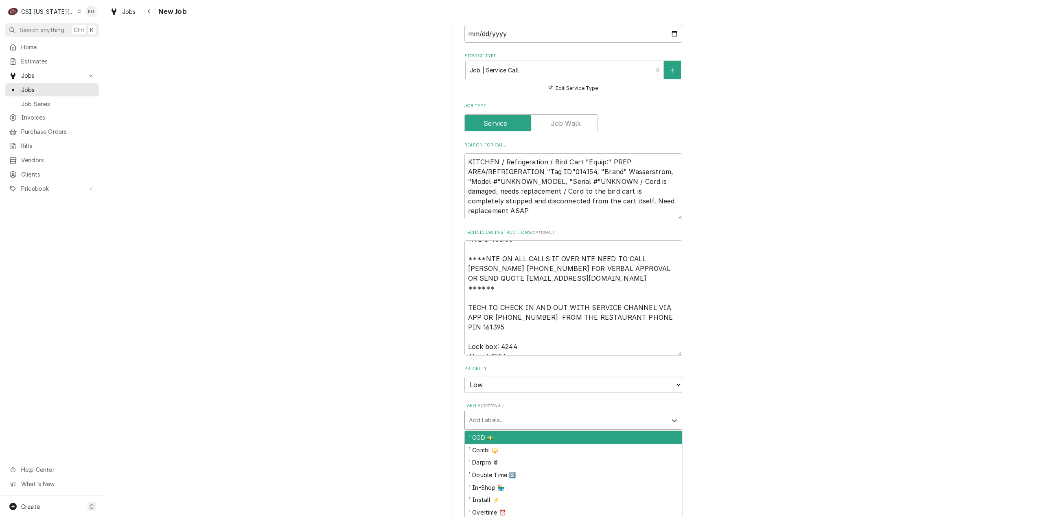
type textarea "x"
click at [492, 413] on div "Labels" at bounding box center [566, 420] width 194 height 15
type input "warm"
click at [505, 431] on div "² Hold & Warm ♨️" at bounding box center [573, 437] width 217 height 13
type textarea "x"
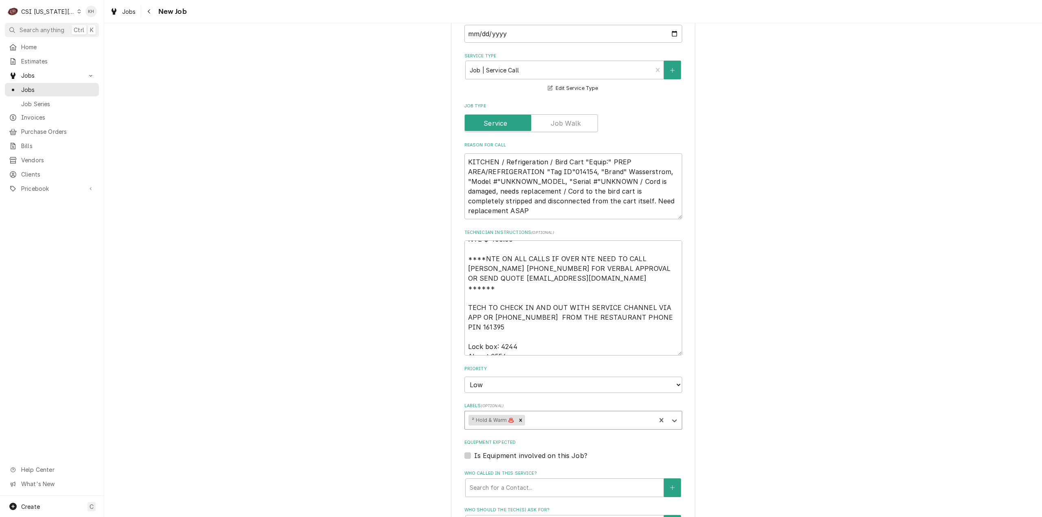
type textarea "x"
click at [474, 451] on label "Is Equipment involved on this Job?" at bounding box center [530, 456] width 113 height 10
click at [474, 451] on input "Equipment Expected" at bounding box center [583, 460] width 218 height 18
checkbox input "true"
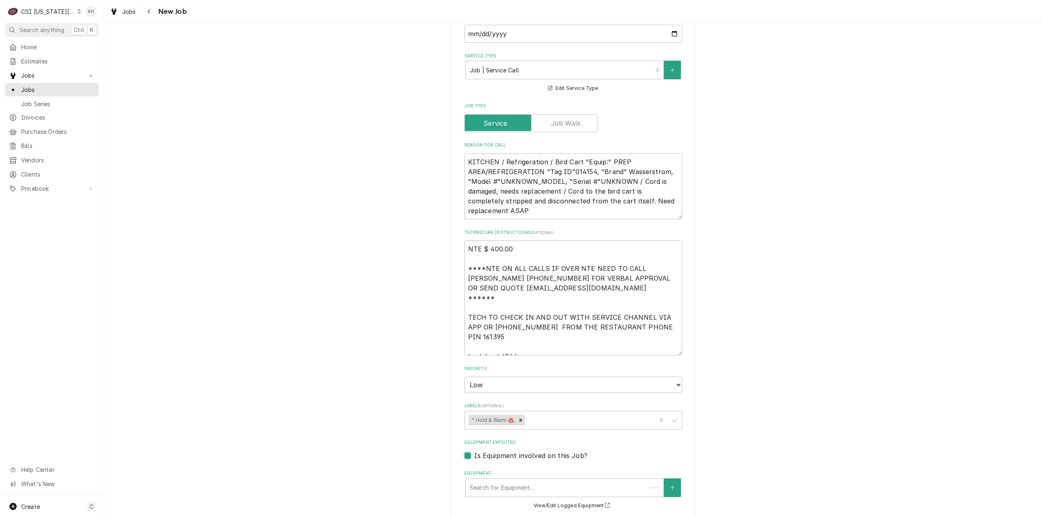
scroll to position [773, 0]
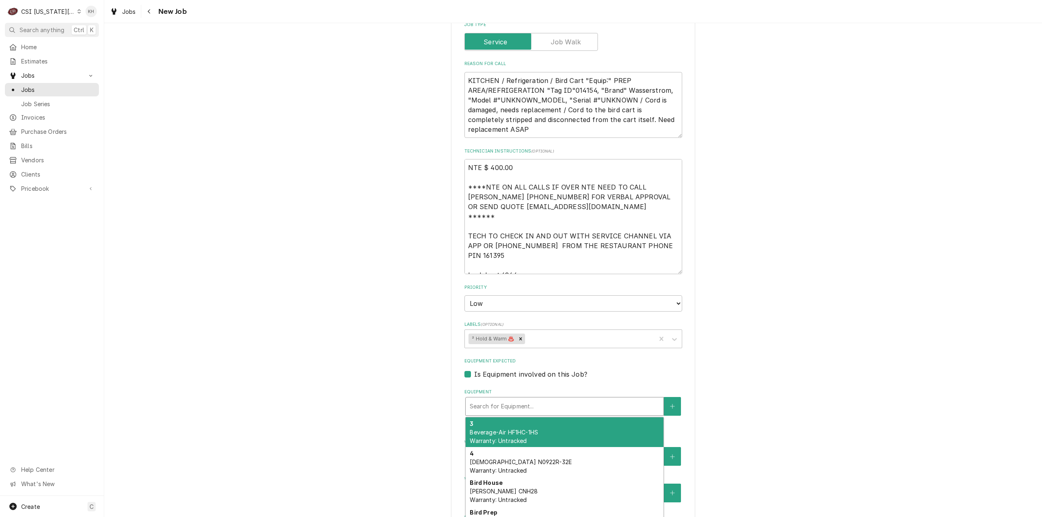
click at [495, 399] on div "Equipment" at bounding box center [565, 406] width 190 height 15
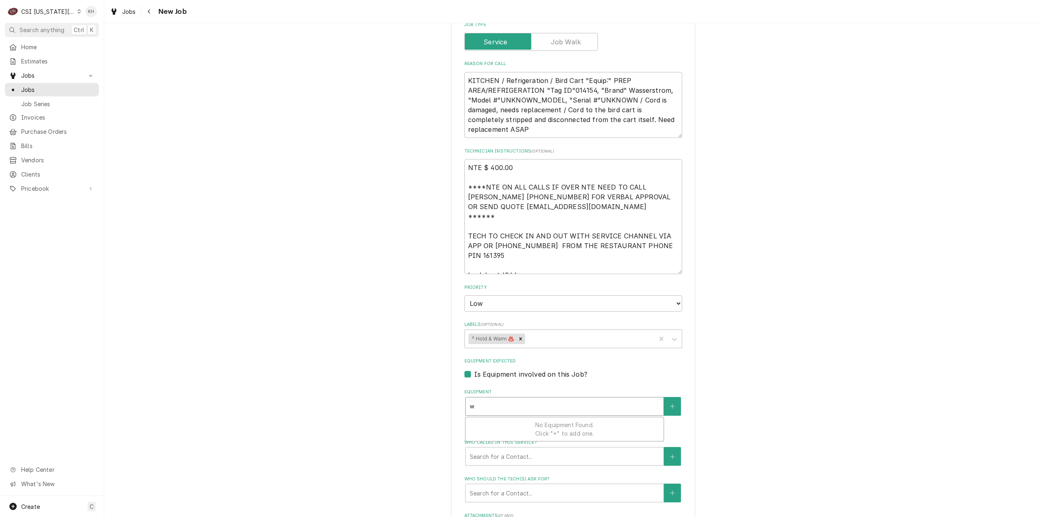
type textarea "x"
type input "w"
type textarea "x"
type input "wa"
type textarea "x"
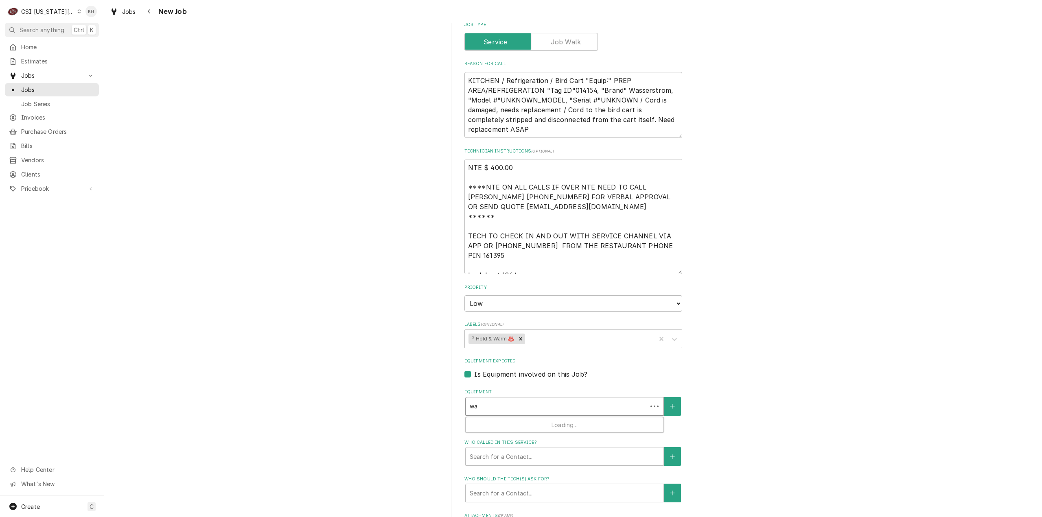
type input "was"
type textarea "x"
type input "wass"
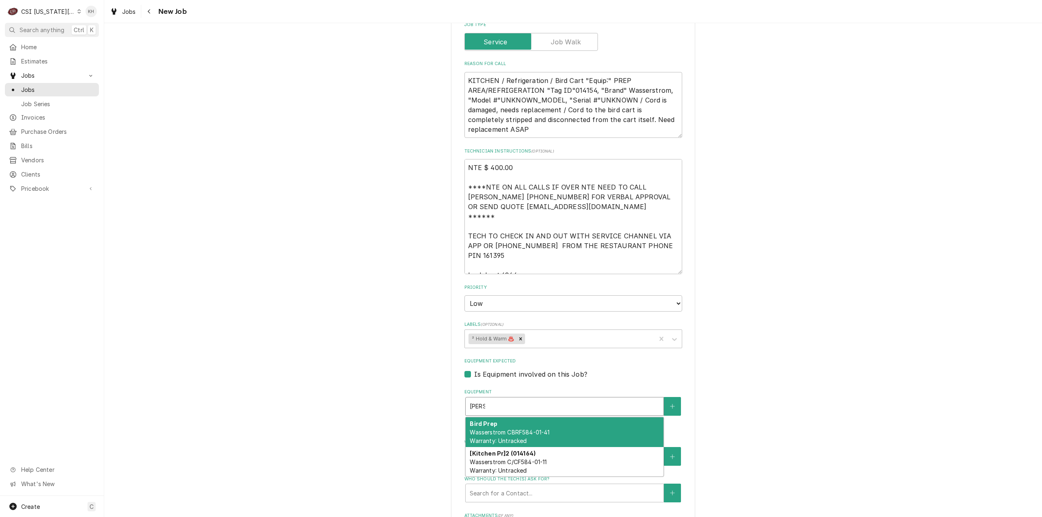
click at [544, 429] on span "Wasserstrom CBRF584-01-41 Warranty: Untracked" at bounding box center [510, 436] width 80 height 15
type textarea "x"
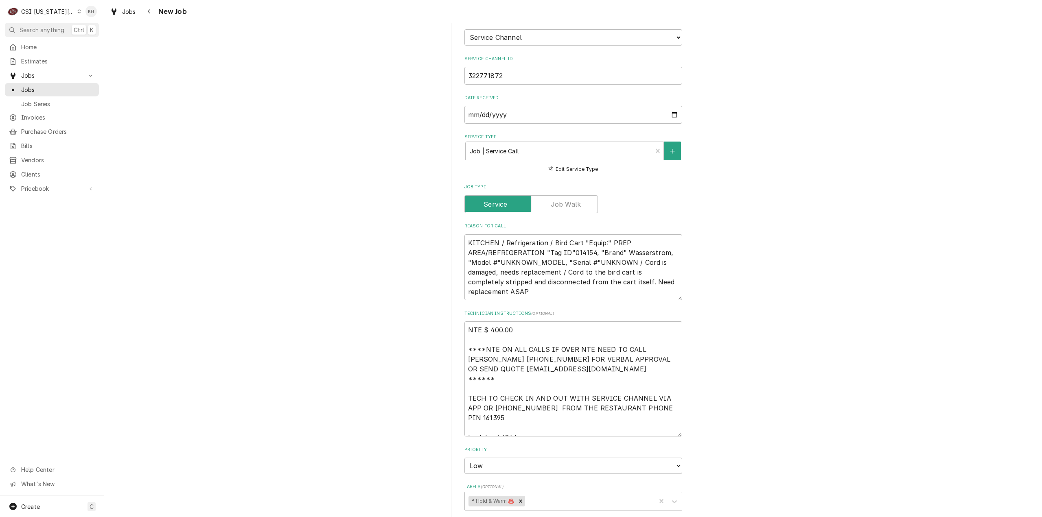
scroll to position [610, 0]
click at [487, 260] on textarea "KITCHEN / Refrigeration / Bird Cart "Equip:" PREP AREA/REFRIGERATION "Tag ID"01…" at bounding box center [573, 268] width 218 height 66
type textarea "x"
type textarea "KITCHEN / Refrigeration / Bird Cart "Equip:" PREP AREA/REFRIGERATION "Tag ID"01…"
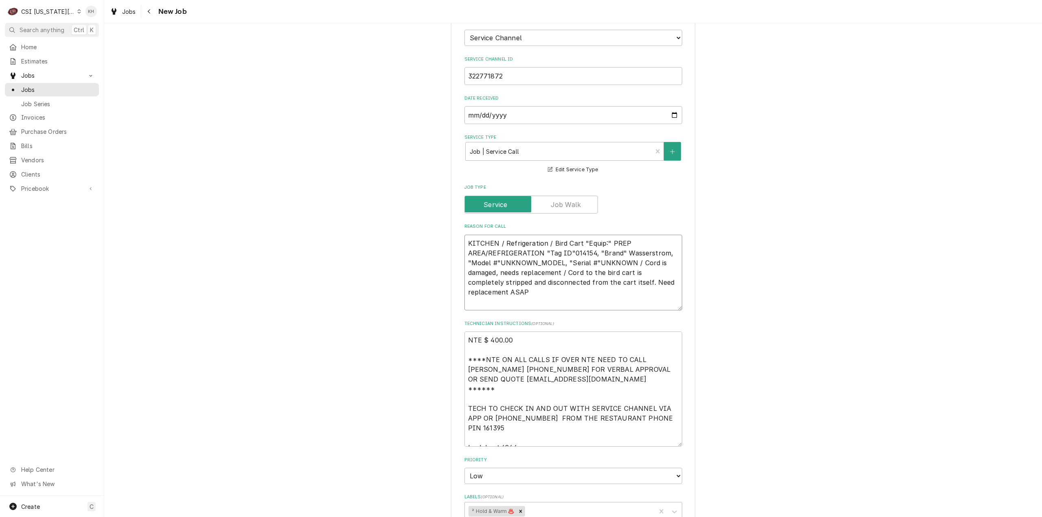
type textarea "x"
type textarea "KITCHEN / Refrigeration / Bird Cart "Equip:" PREP AREA/REFRIGERATION "Tag ID"01…"
type textarea "x"
type textarea "KITCHEN / Refrigeration / Bird Cart "Equip:" PREP AREA/REFRIGERATION "Tag ID"01…"
type textarea "x"
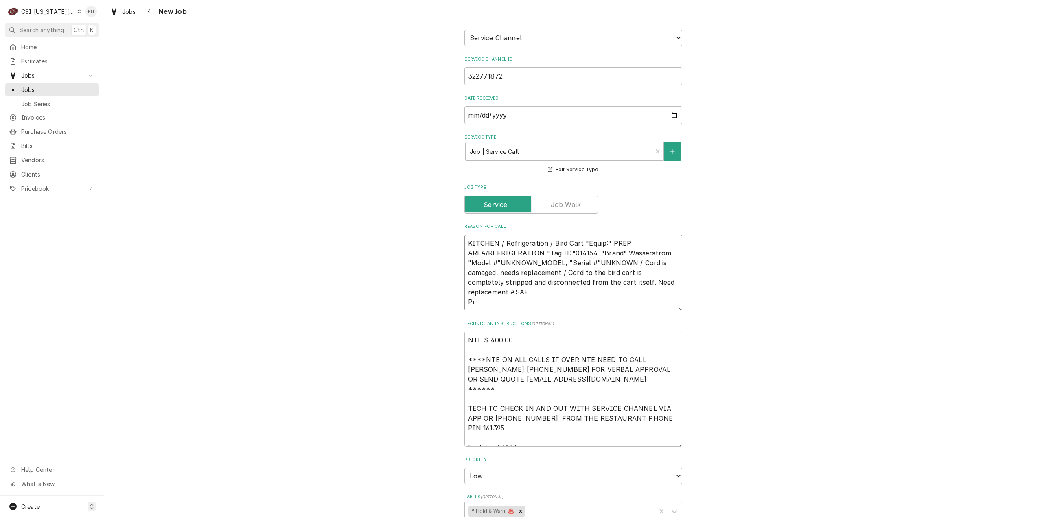
type textarea "KITCHEN / Refrigeration / Bird Cart "Equip:" PREP AREA/REFRIGERATION "Tag ID"01…"
type textarea "x"
type textarea "KITCHEN / Refrigeration / Bird Cart "Equip:" PREP AREA/REFRIGERATION "Tag ID"01…"
type textarea "x"
type textarea "KITCHEN / Refrigeration / Bird Cart "Equip:" PREP AREA/REFRIGERATION "Tag ID"01…"
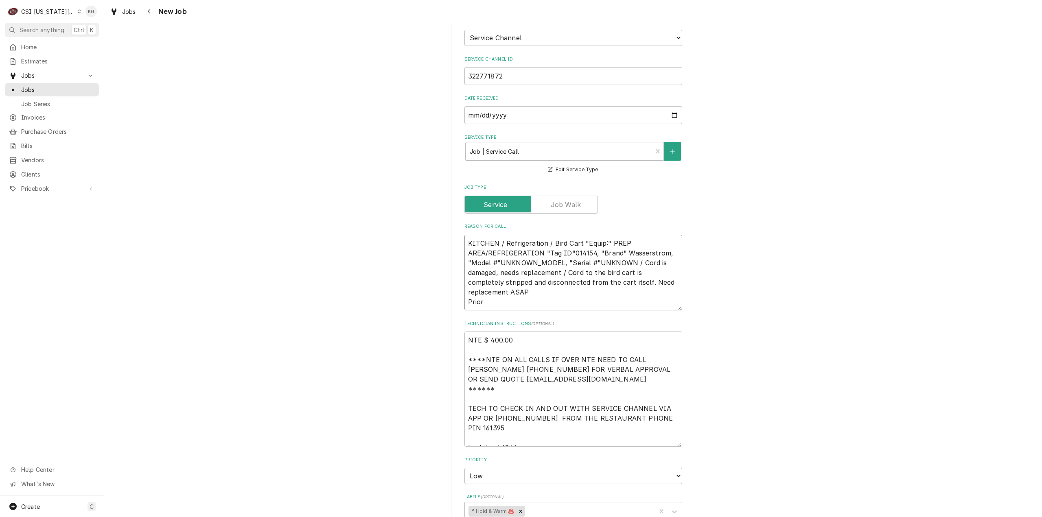
type textarea "x"
type textarea "KITCHEN / Refrigeration / Bird Cart "Equip:" PREP AREA/REFRIGERATION "Tag ID"01…"
type textarea "x"
type textarea "KITCHEN / Refrigeration / Bird Cart "Equip:" PREP AREA/REFRIGERATION "Tag ID"01…"
type textarea "x"
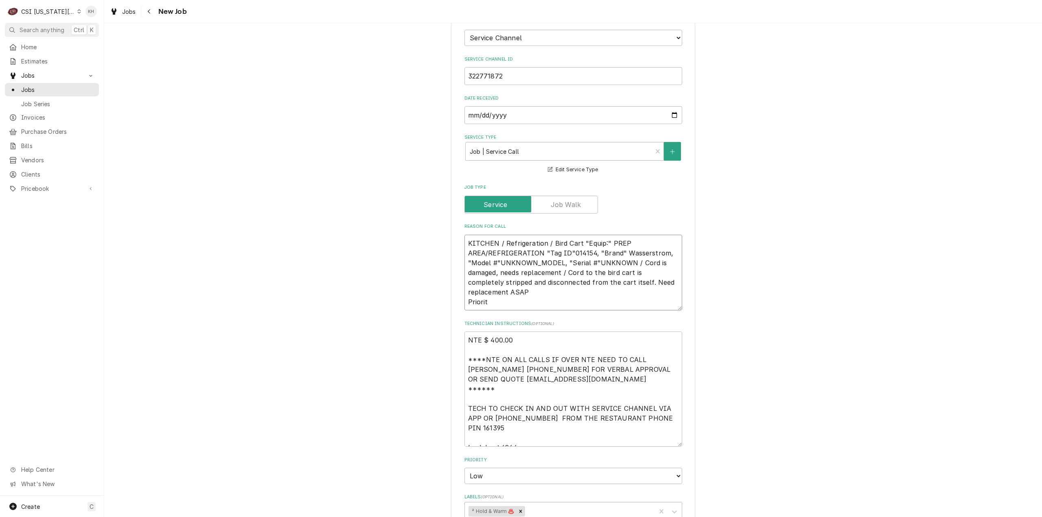
type textarea "KITCHEN / Refrigeration / Bird Cart "Equip:" PREP AREA/REFRIGERATION "Tag ID"01…"
type textarea "x"
type textarea "KITCHEN / Refrigeration / Bird Cart "Equip:" PREP AREA/REFRIGERATION "Tag ID"01…"
type textarea "x"
type textarea "KITCHEN / Refrigeration / Bird Cart "Equip:" PREP AREA/REFRIGERATION "Tag ID"01…"
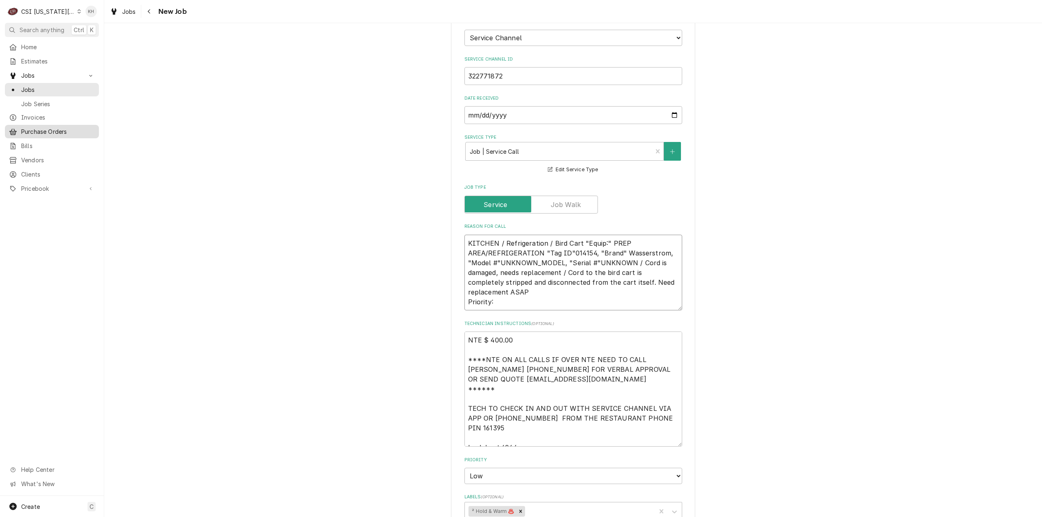
type textarea "x"
type textarea "KITCHEN / Refrigeration / Bird Cart "Equip:" PREP AREA/REFRIGERATION "Tag ID"01…"
drag, startPoint x: 538, startPoint y: 276, endPoint x: 535, endPoint y: 289, distance: 12.6
click at [537, 278] on textarea "KITCHEN / Refrigeration / Bird Cart "Equip:" PREP AREA/REFRIGERATION "Tag ID"01…" at bounding box center [573, 273] width 218 height 76
paste textarea "Urgent - 24 Hours"
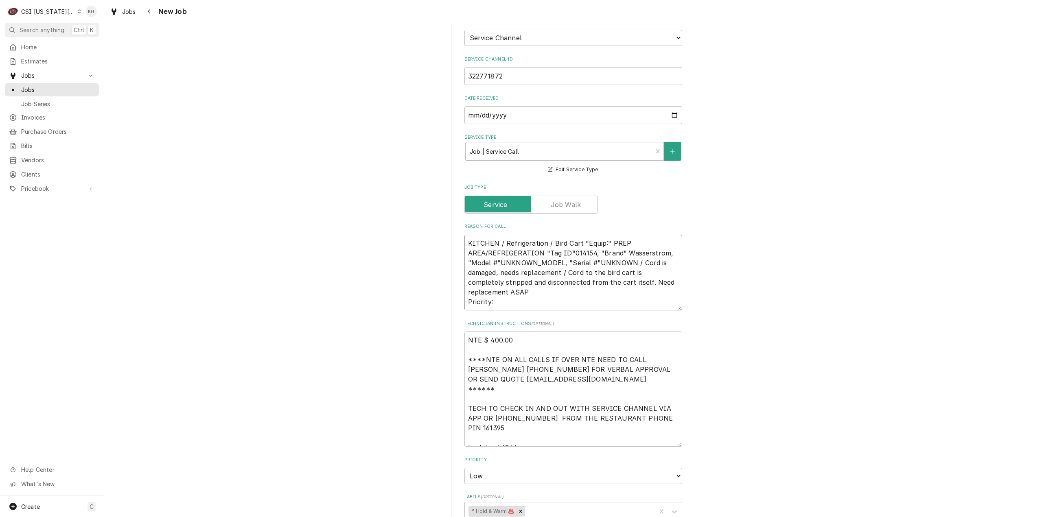
type textarea "x"
type textarea "KITCHEN / Refrigeration / Bird Cart "Equip:" PREP AREA/REFRIGERATION "Tag ID"01…"
type textarea "x"
type textarea "KITCHEN / Refrigeration / Bird Cart "Equip:" PREP AREA/REFRIGERATION "Tag ID"01…"
click at [313, 338] on div "Please provide the following information to create a job: Client Details Client…" at bounding box center [573, 201] width 938 height 1561
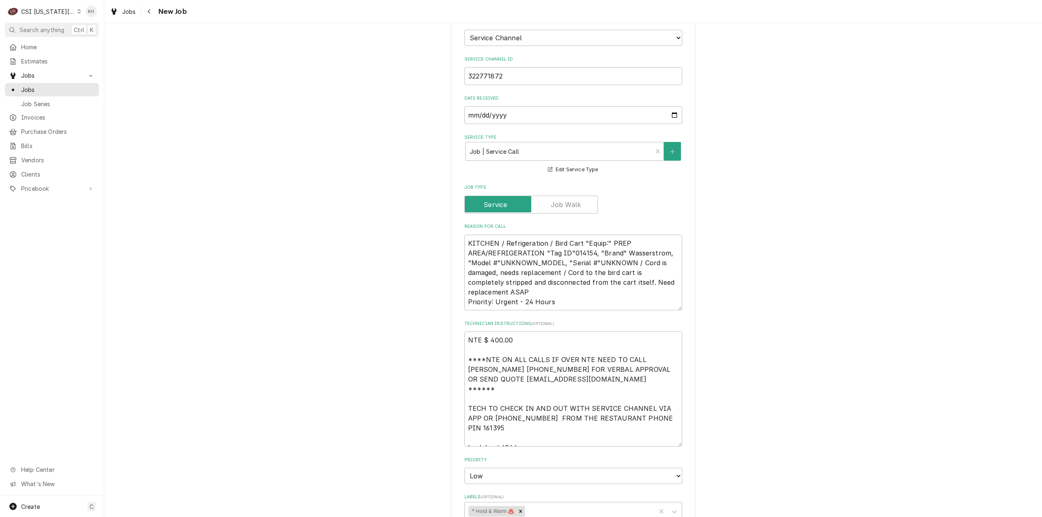
scroll to position [855, 0]
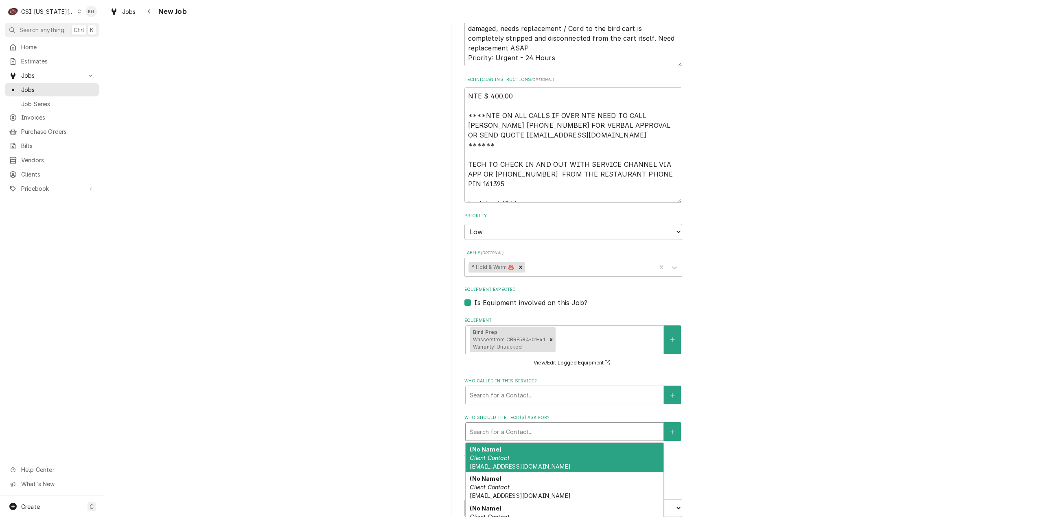
click at [544, 424] on div "Who should the tech(s) ask for?" at bounding box center [565, 431] width 190 height 15
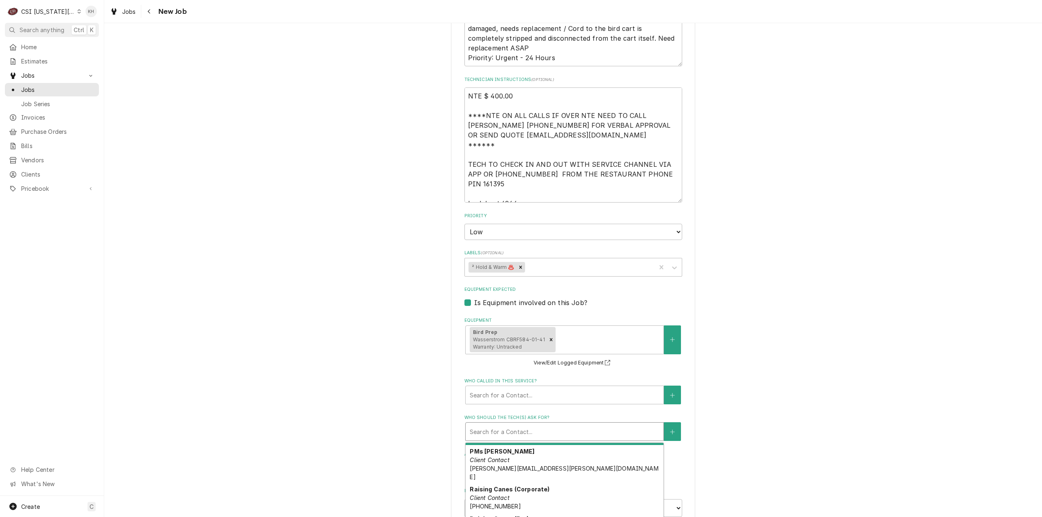
scroll to position [173, 0]
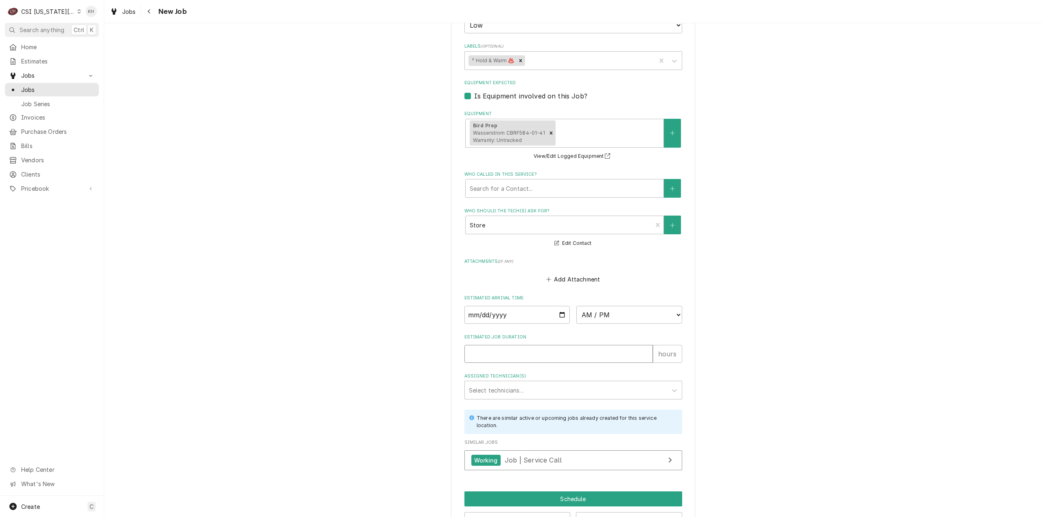
click at [510, 345] on input "Estimated Job Duration" at bounding box center [558, 354] width 188 height 18
type textarea "x"
type input "2"
click at [519, 512] on button "Preview Job" at bounding box center [517, 519] width 106 height 15
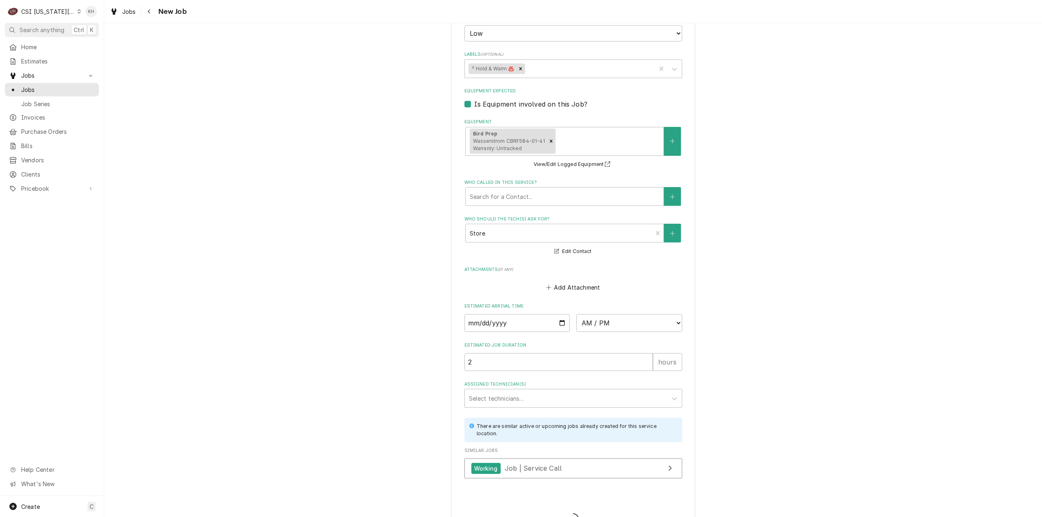
type textarea "x"
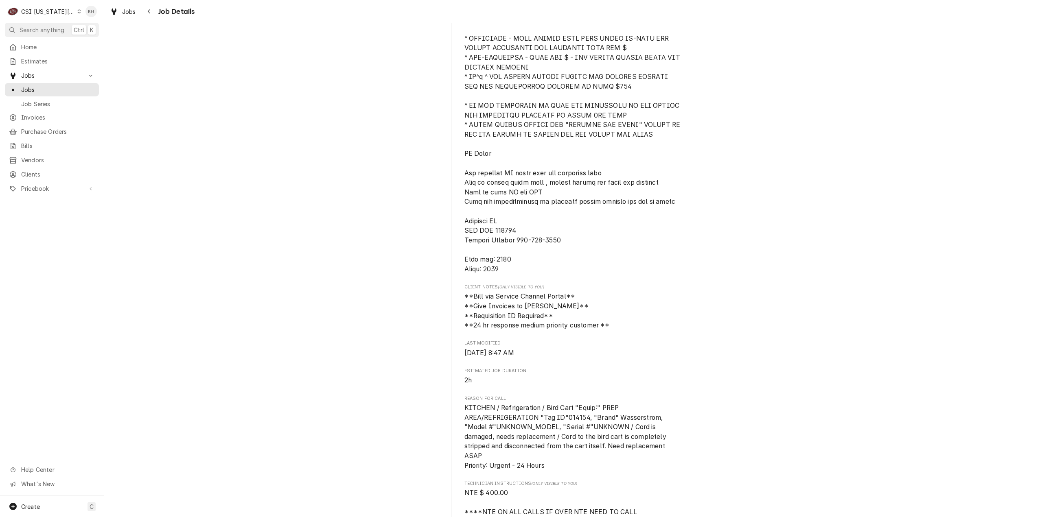
scroll to position [610, 0]
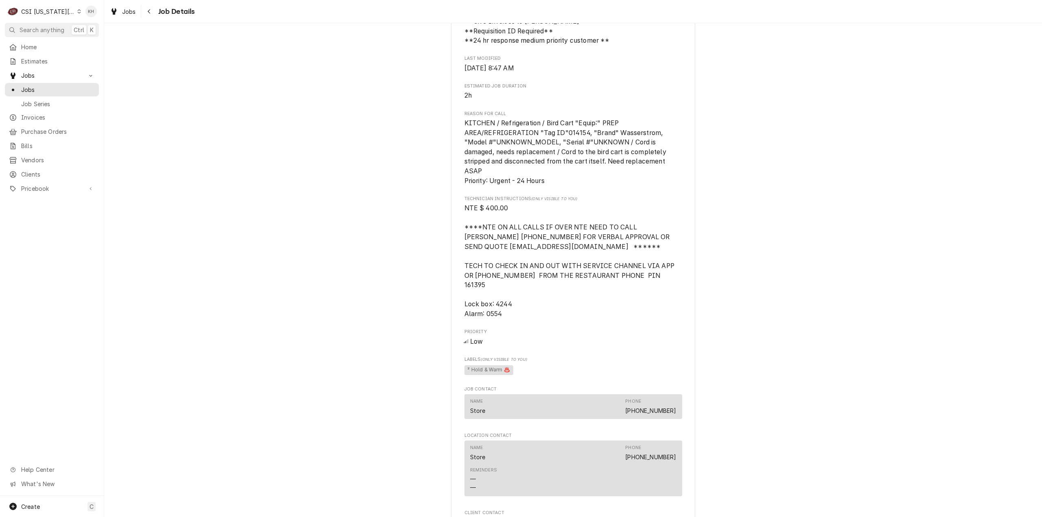
click at [258, 171] on div "Draft Preview RAISING CANES Raising Canes #335 / [STREET_ADDRESS] Open in Maps …" at bounding box center [573, 23] width 938 height 1205
